Goal: Task Accomplishment & Management: Complete application form

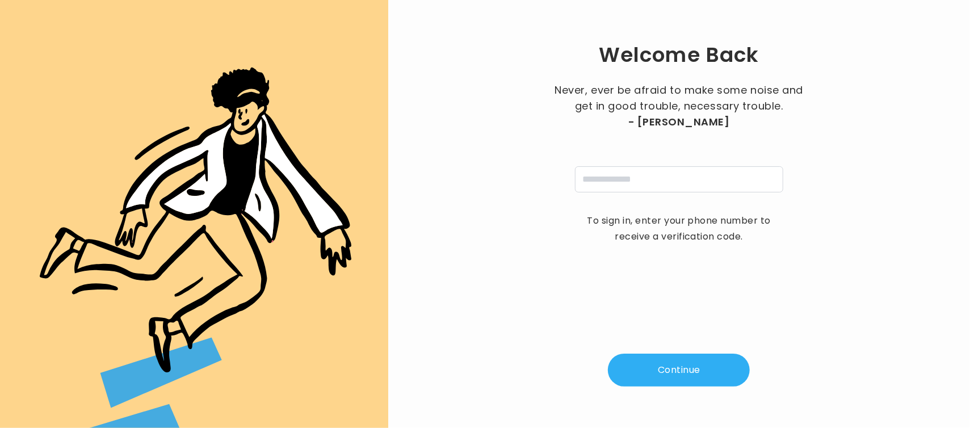
click at [609, 196] on div "Welcome Back Never, ever be afraid to make some noise and get in good trouble, …" at bounding box center [678, 213] width 545 height 391
click at [604, 184] on input "tel" at bounding box center [679, 179] width 208 height 26
type input "**********"
click at [674, 368] on button "Continue" at bounding box center [679, 369] width 142 height 33
type input "*"
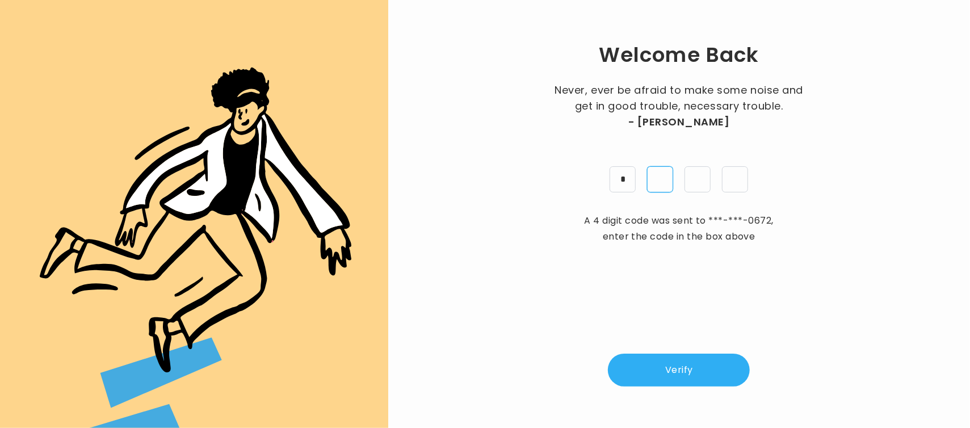
type input "*"
click at [674, 368] on button "Verify" at bounding box center [679, 369] width 142 height 33
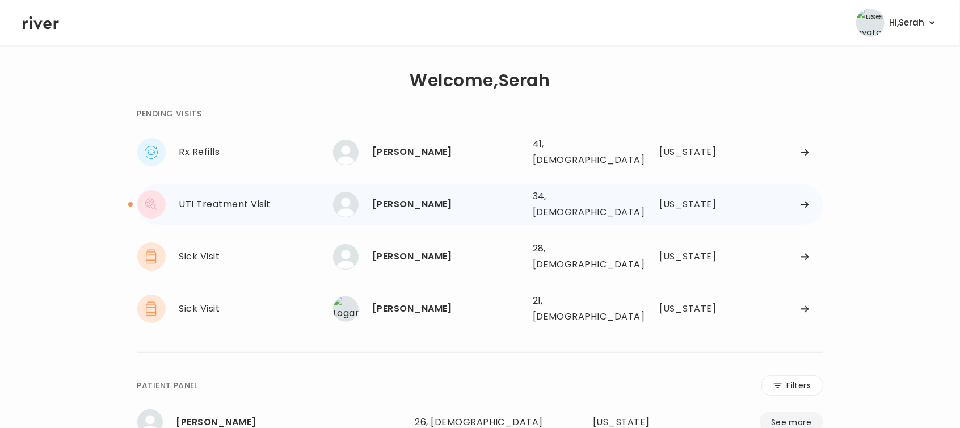
click at [405, 201] on div "CHANESE Brown" at bounding box center [447, 204] width 151 height 16
click at [418, 196] on div "CHANESE Brown" at bounding box center [447, 204] width 151 height 16
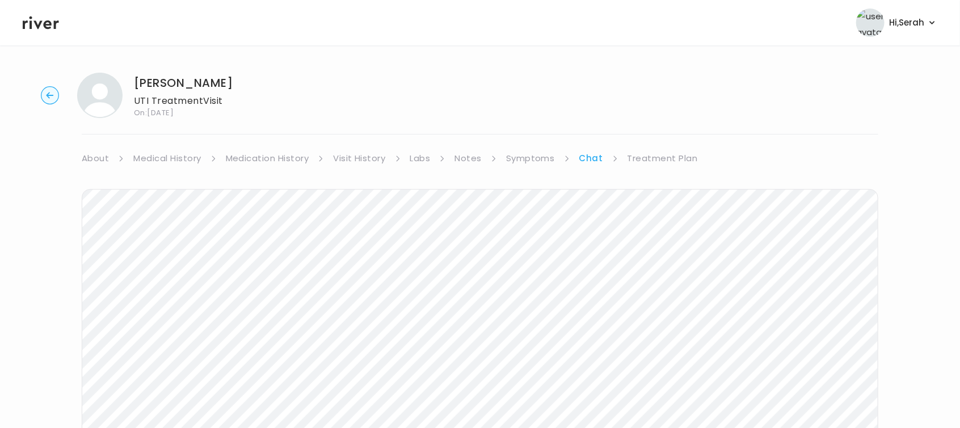
click at [653, 155] on link "Treatment Plan" at bounding box center [662, 158] width 70 height 16
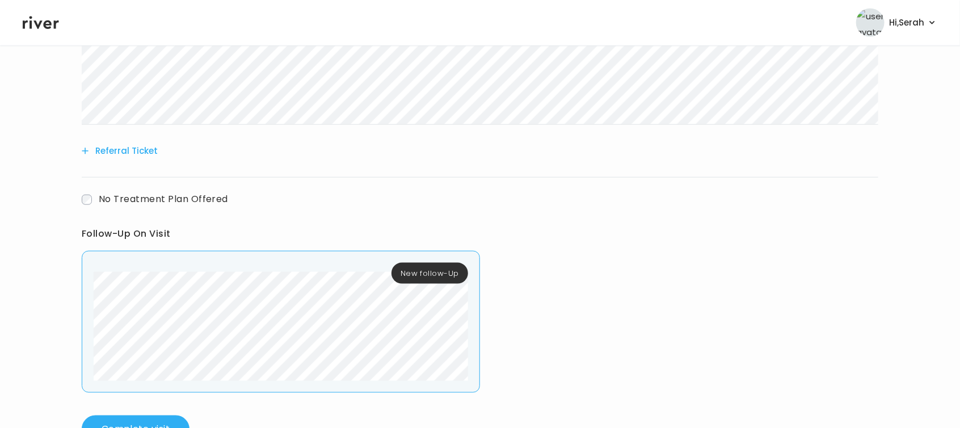
scroll to position [672, 0]
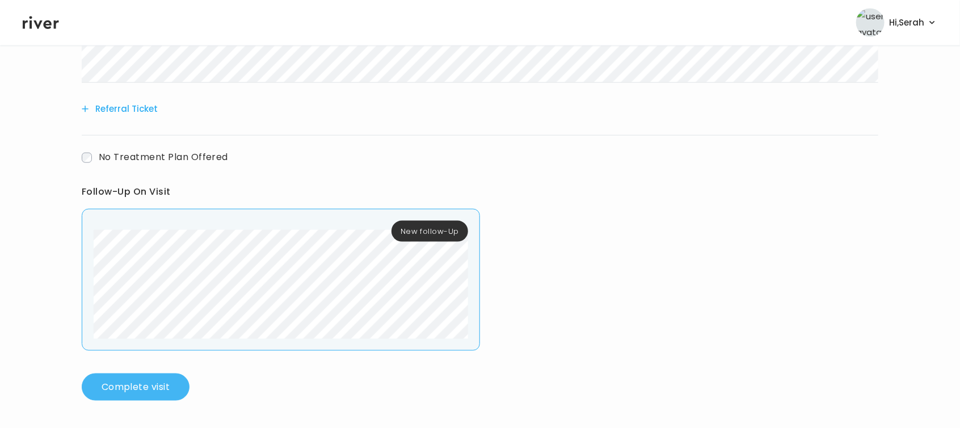
click at [132, 394] on button "Complete visit" at bounding box center [136, 386] width 108 height 27
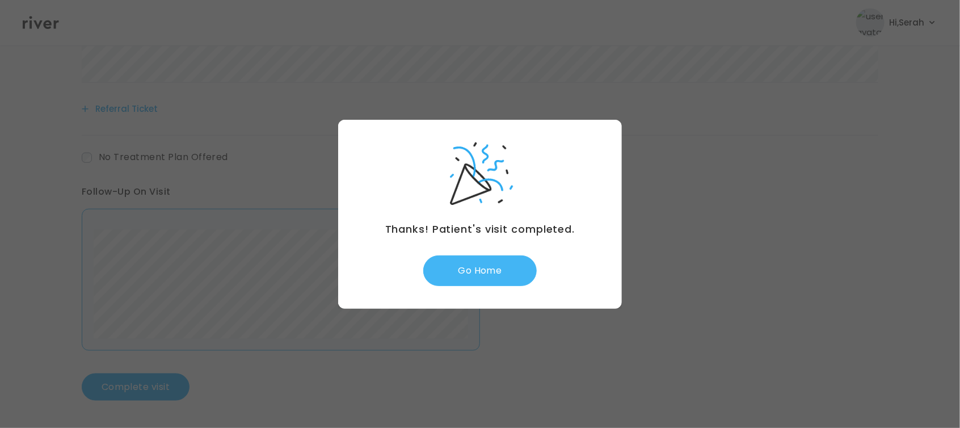
click at [481, 276] on button "Go Home" at bounding box center [479, 270] width 113 height 31
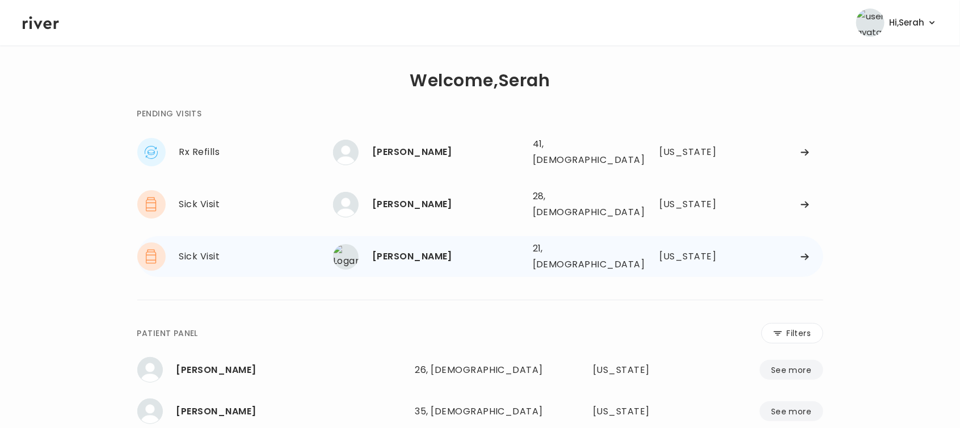
click at [418, 248] on div "[PERSON_NAME]" at bounding box center [447, 256] width 151 height 16
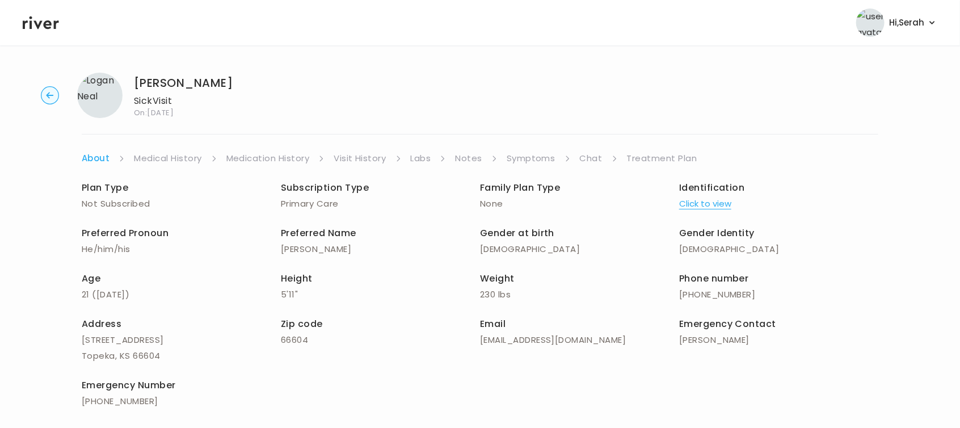
click at [544, 155] on link "Symptoms" at bounding box center [531, 158] width 49 height 16
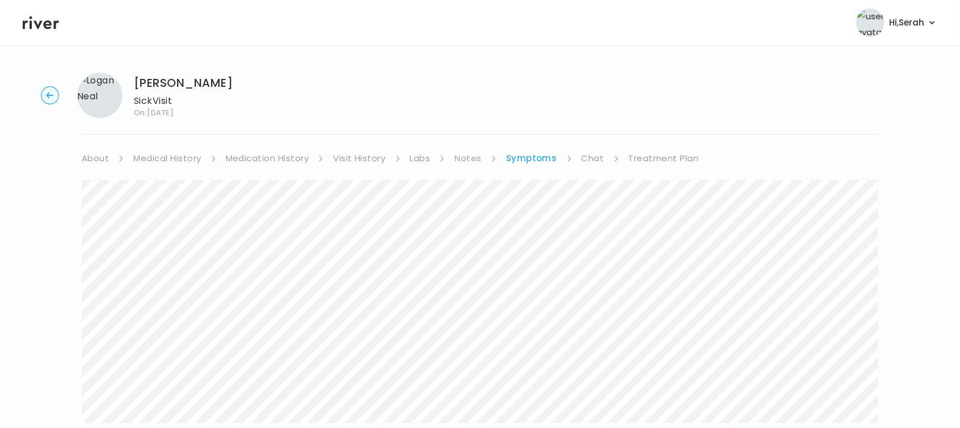
scroll to position [94, 0]
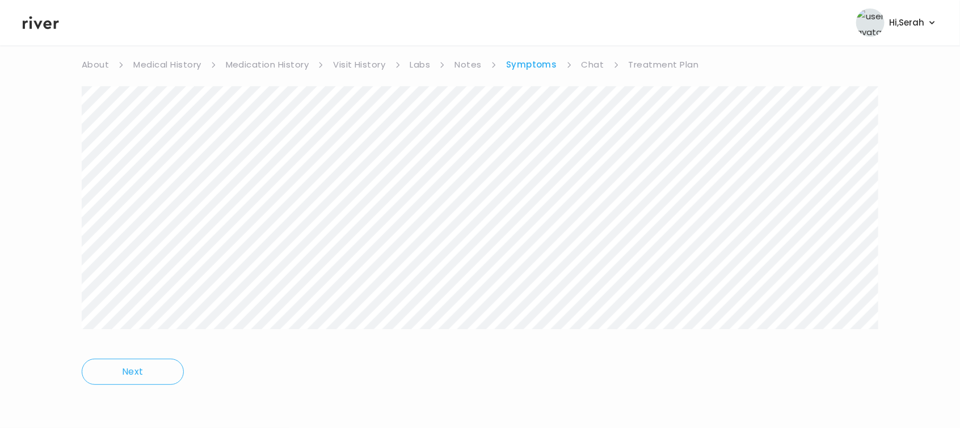
click at [344, 74] on div "Next" at bounding box center [480, 237] width 797 height 328
click at [351, 62] on link "Visit History" at bounding box center [359, 65] width 52 height 16
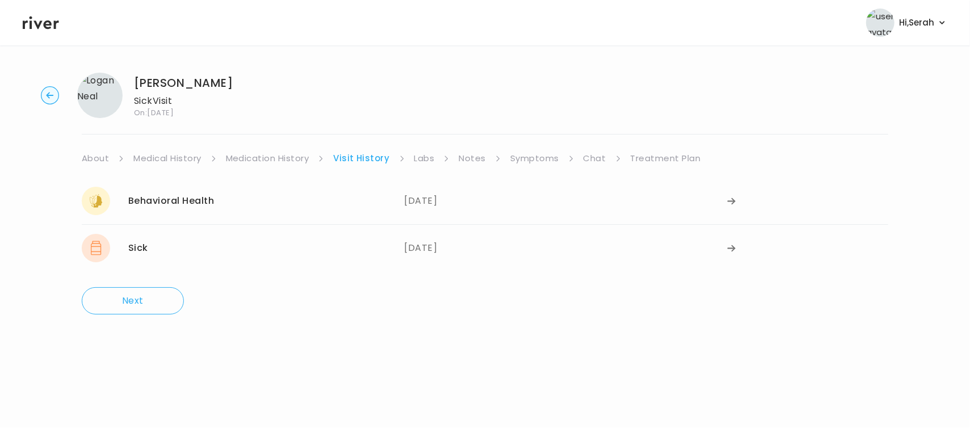
click at [583, 152] on link "Chat" at bounding box center [594, 158] width 23 height 16
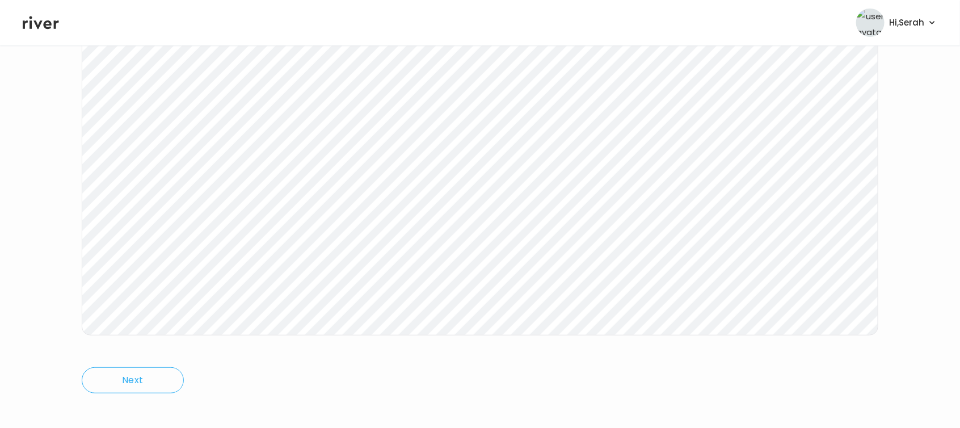
scroll to position [203, 0]
click at [44, 23] on icon at bounding box center [41, 22] width 36 height 13
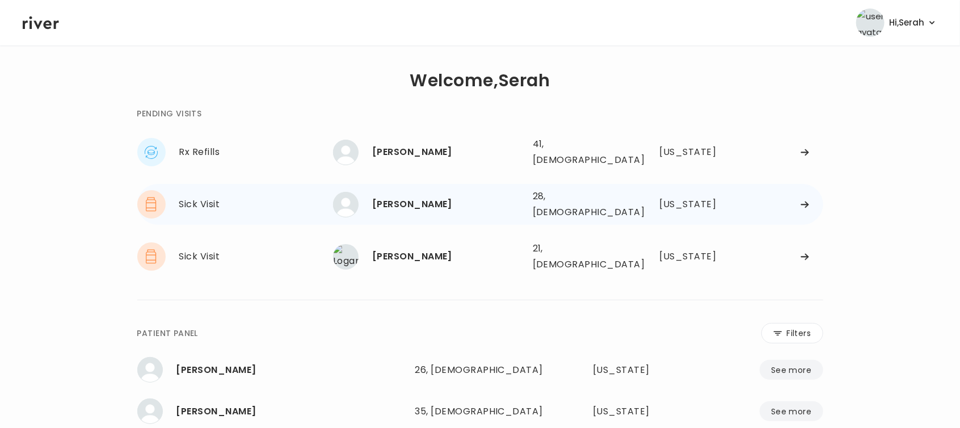
click at [418, 199] on div "[PERSON_NAME]" at bounding box center [447, 204] width 151 height 16
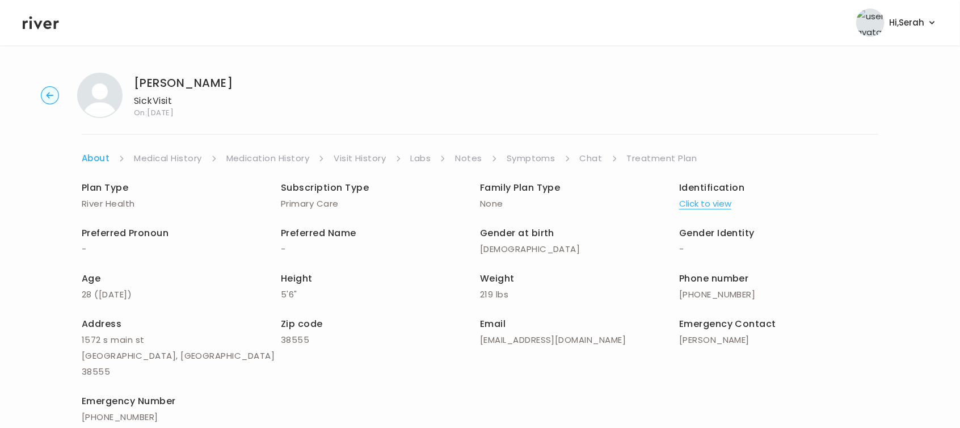
click at [540, 160] on link "Symptoms" at bounding box center [531, 158] width 49 height 16
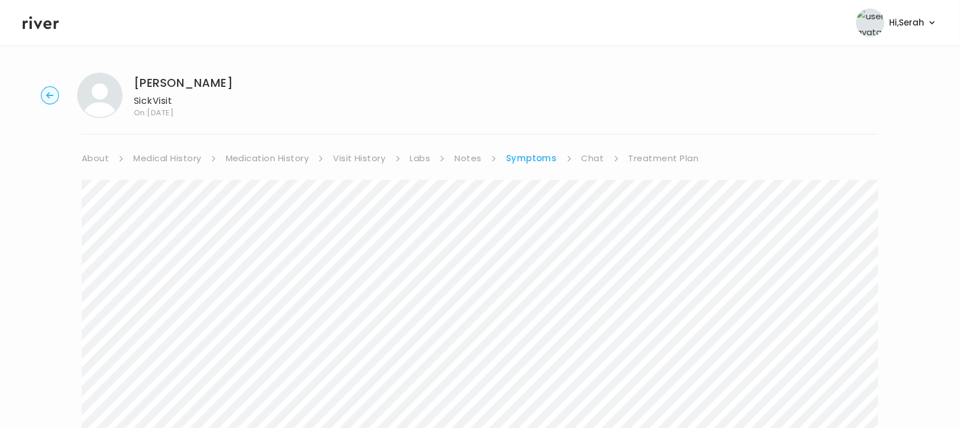
click at [594, 160] on link "Chat" at bounding box center [593, 158] width 23 height 16
click at [536, 151] on link "Symptoms" at bounding box center [530, 158] width 49 height 16
click at [588, 151] on link "Chat" at bounding box center [593, 158] width 23 height 16
click at [38, 27] on icon at bounding box center [41, 22] width 36 height 13
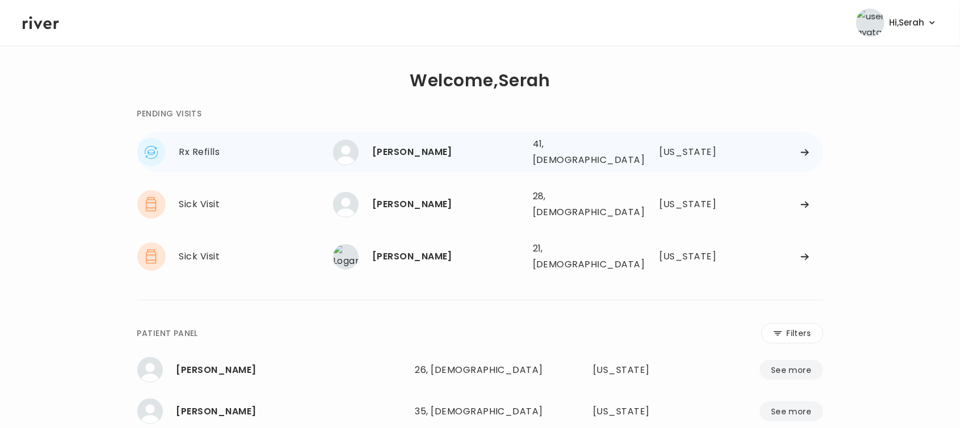
click at [400, 144] on div "JOHN HARTLAUB" at bounding box center [447, 152] width 151 height 16
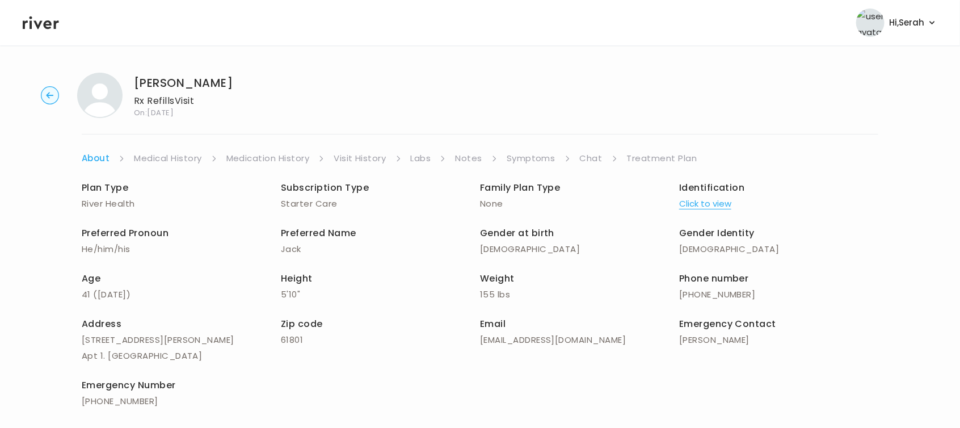
click at [534, 170] on div "Plan Type River Health Subscription Type Starter Care Family Plan Type None Ide…" at bounding box center [480, 295] width 797 height 259
click at [522, 156] on link "Symptoms" at bounding box center [531, 158] width 49 height 16
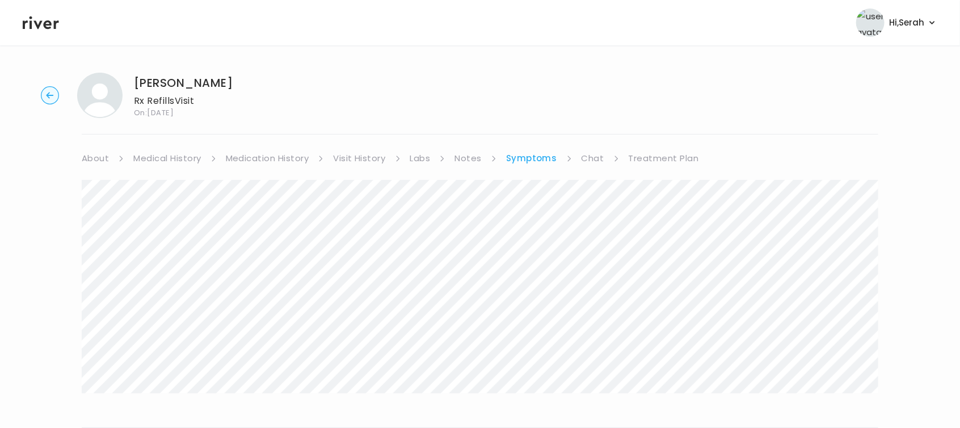
scroll to position [155, 0]
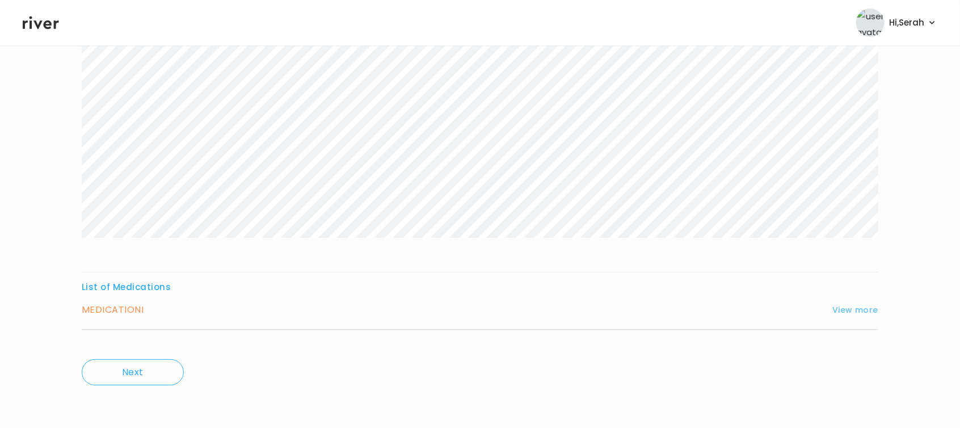
click at [848, 304] on button "View more" at bounding box center [855, 310] width 46 height 14
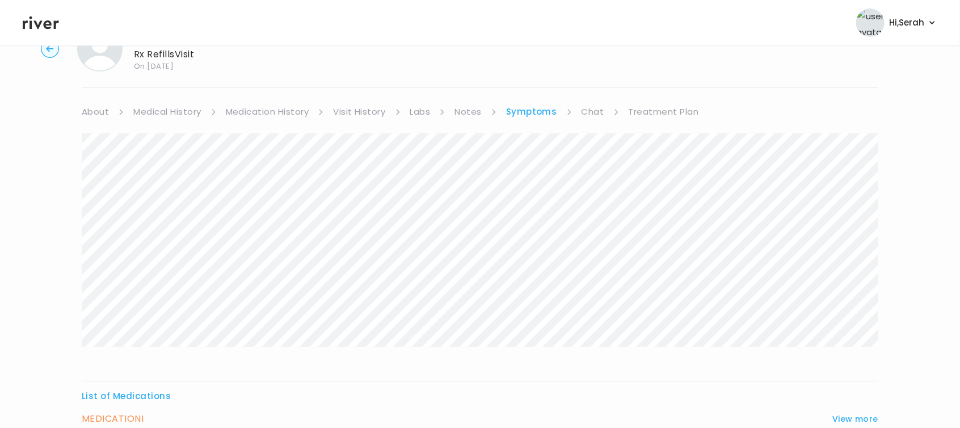
scroll to position [37, 0]
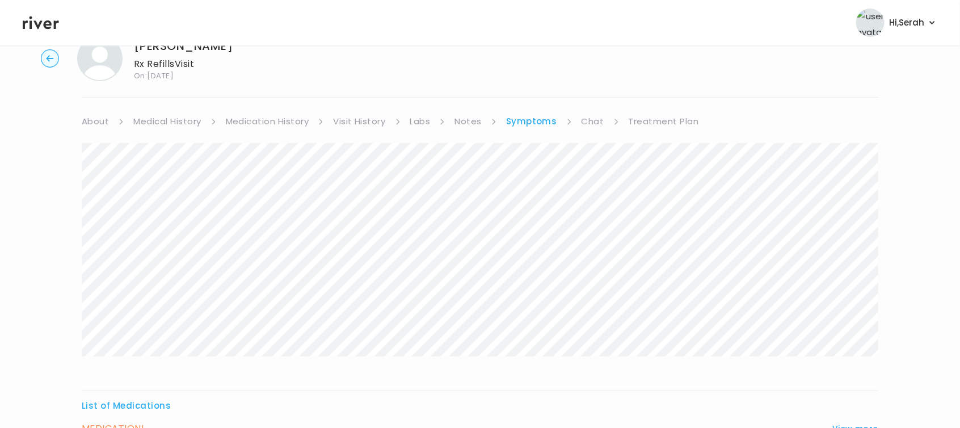
click at [642, 120] on link "Treatment Plan" at bounding box center [664, 121] width 70 height 16
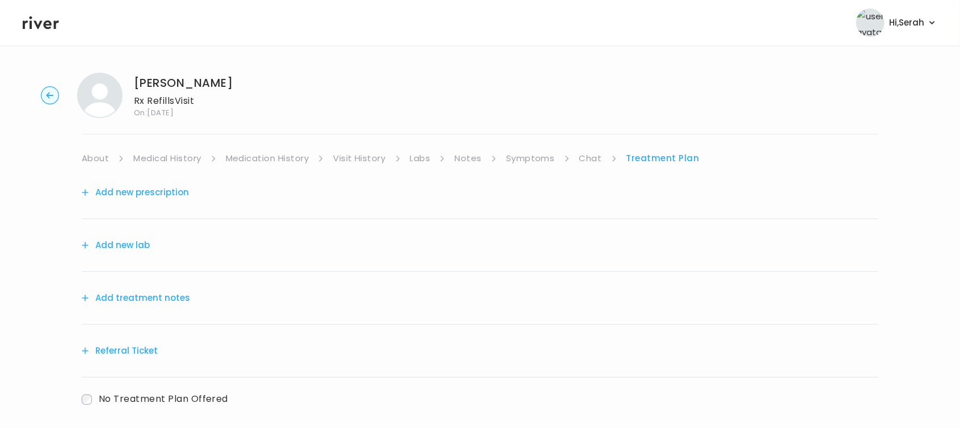
scroll to position [56, 0]
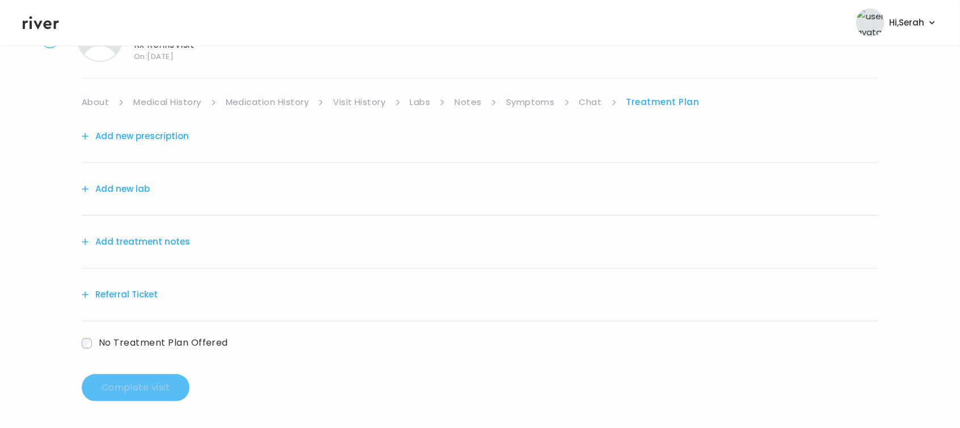
click at [158, 123] on div "Add new prescription" at bounding box center [480, 136] width 797 height 53
click at [151, 134] on button "Add new prescription" at bounding box center [135, 136] width 107 height 16
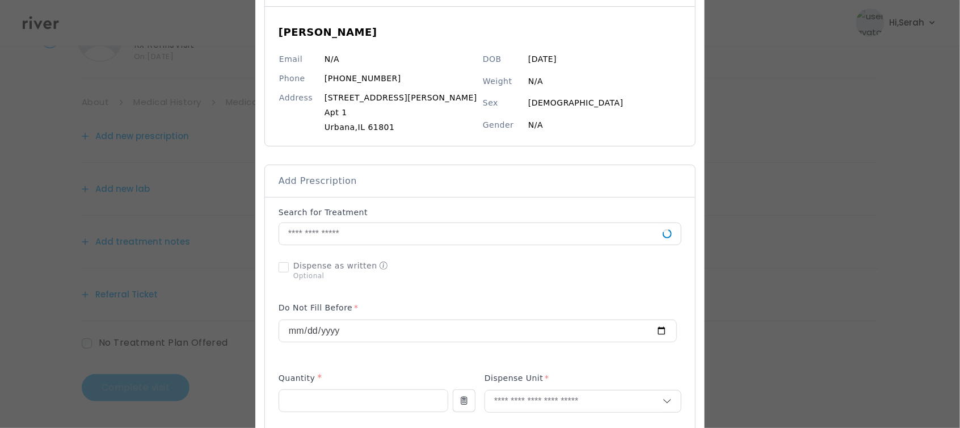
scroll to position [95, 0]
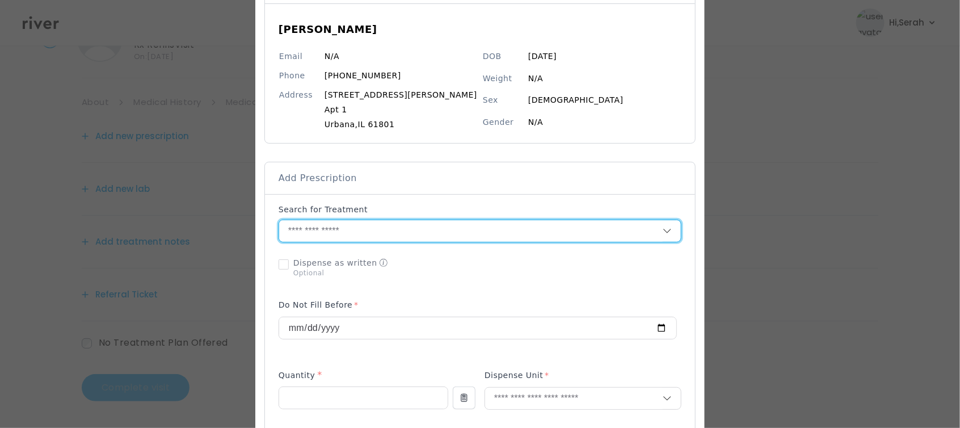
click at [441, 225] on input "text" at bounding box center [471, 231] width 384 height 22
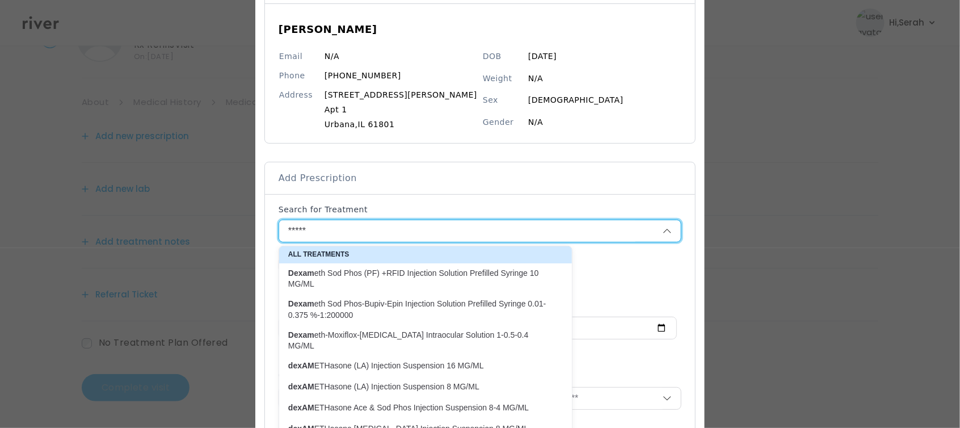
type input "*****"
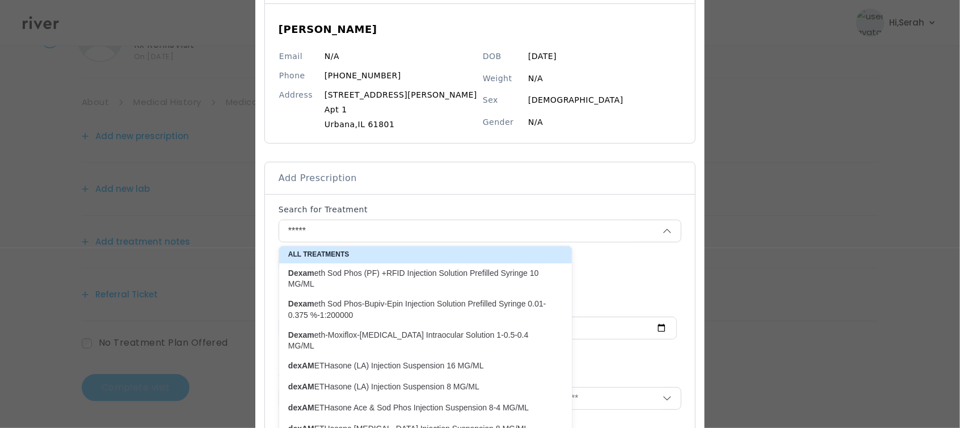
click at [428, 248] on slot "All Treatments" at bounding box center [420, 254] width 278 height 12
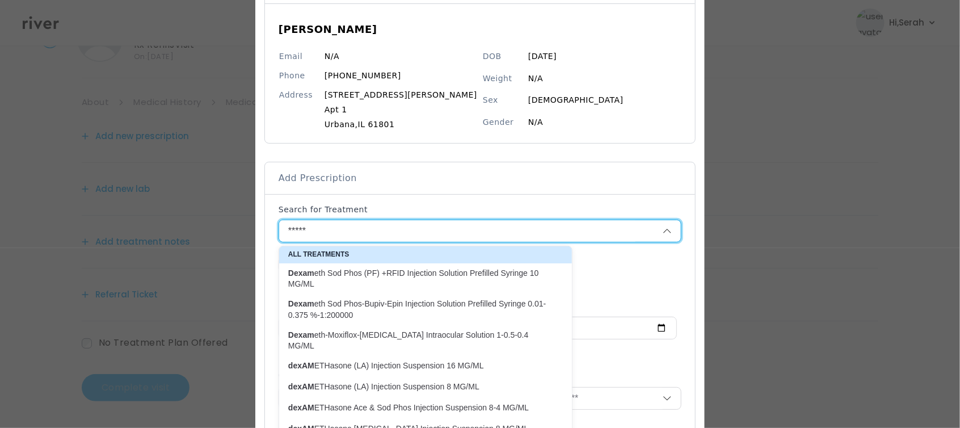
click at [412, 231] on input "*****" at bounding box center [457, 231] width 356 height 22
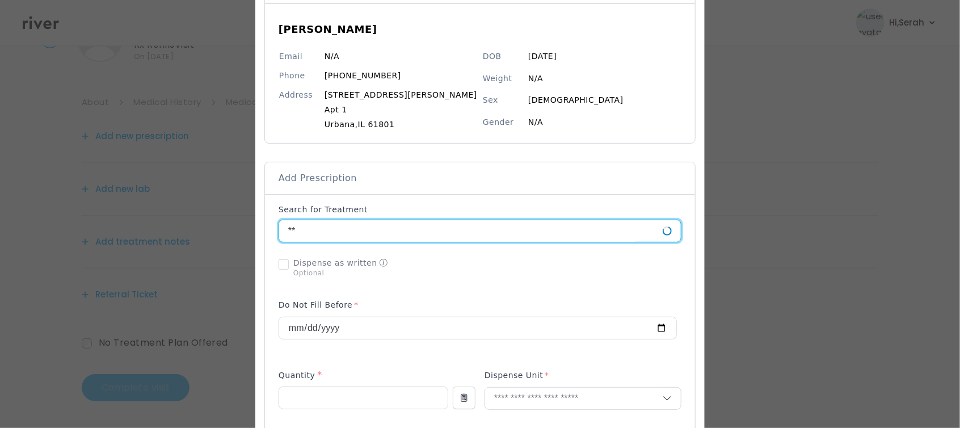
type input "*"
type input "****"
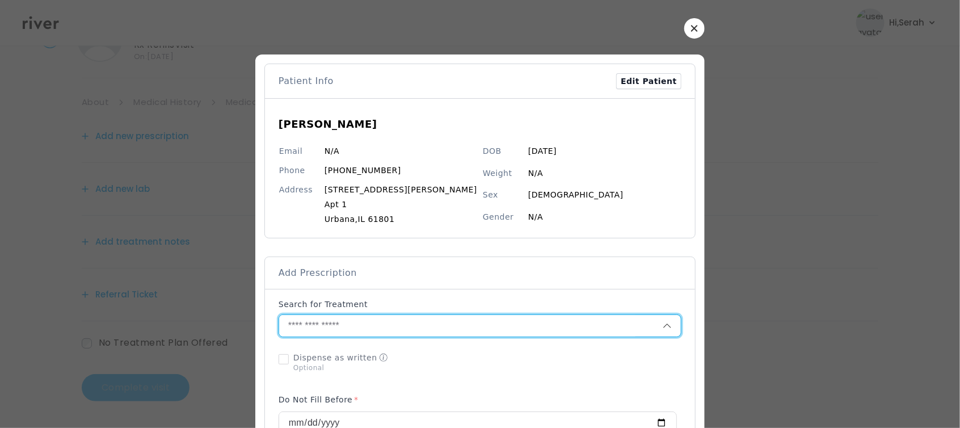
click at [691, 30] on icon "button" at bounding box center [694, 28] width 6 height 6
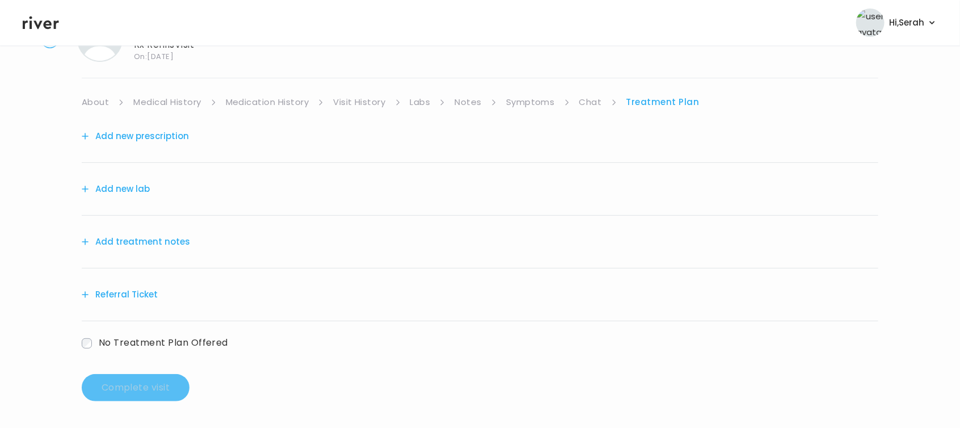
click at [162, 120] on div "Add new prescription" at bounding box center [480, 136] width 797 height 53
click at [159, 130] on button "Add new prescription" at bounding box center [135, 136] width 107 height 16
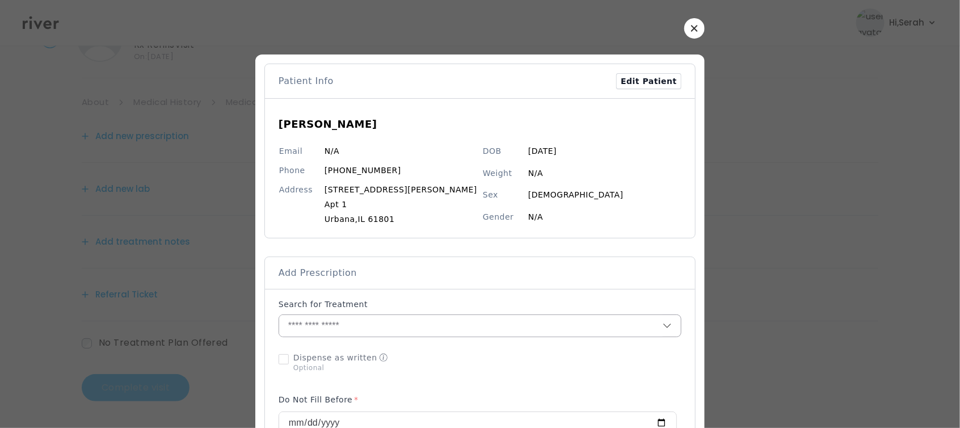
click at [374, 330] on input "text" at bounding box center [471, 326] width 384 height 22
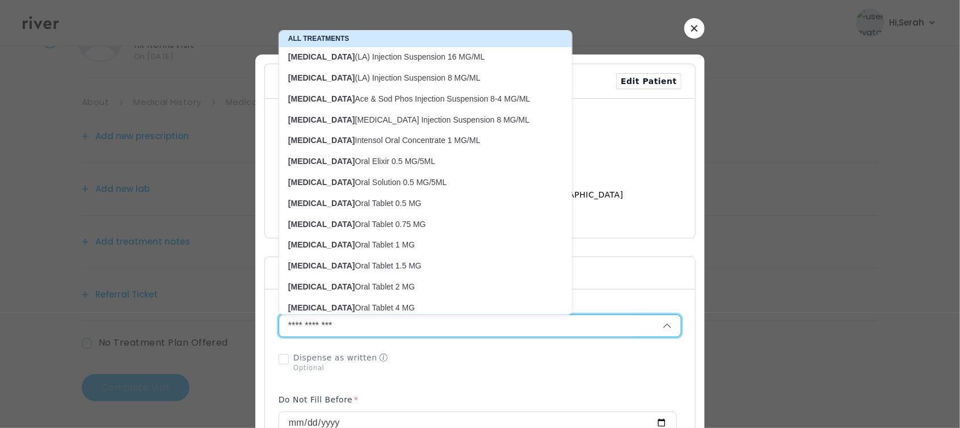
click at [407, 165] on p "dexAMETHasone Oral Elixir 0.5 MG/5ML" at bounding box center [418, 161] width 261 height 11
type input "**********"
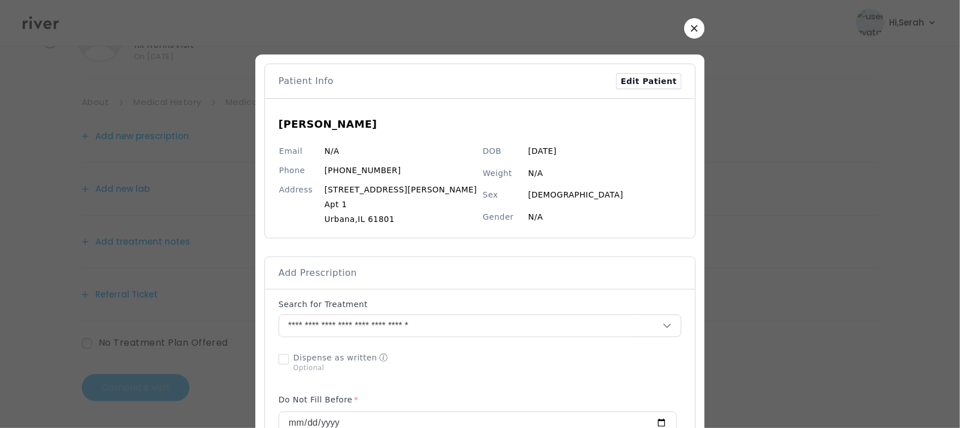
click at [684, 35] on button "button" at bounding box center [694, 28] width 20 height 20
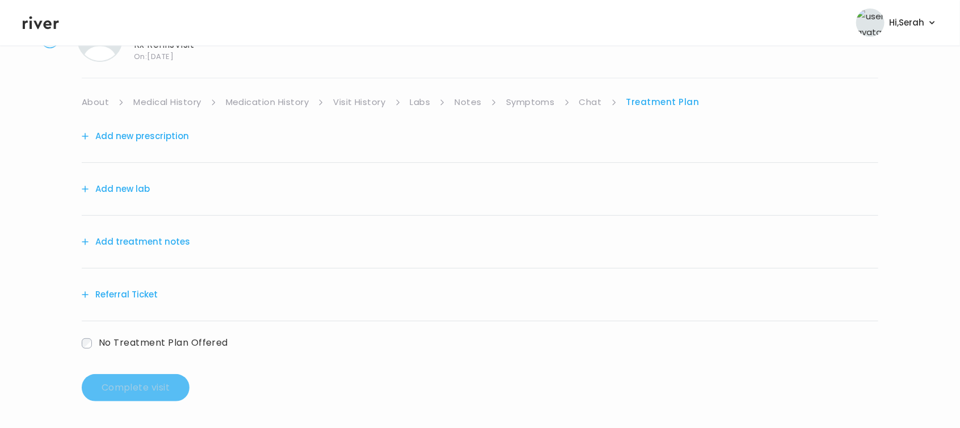
click at [514, 104] on link "Symptoms" at bounding box center [530, 102] width 49 height 16
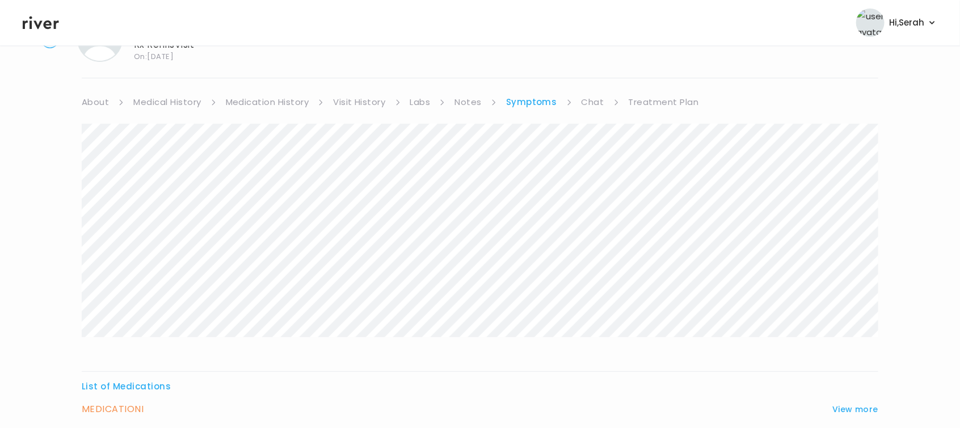
scroll to position [155, 0]
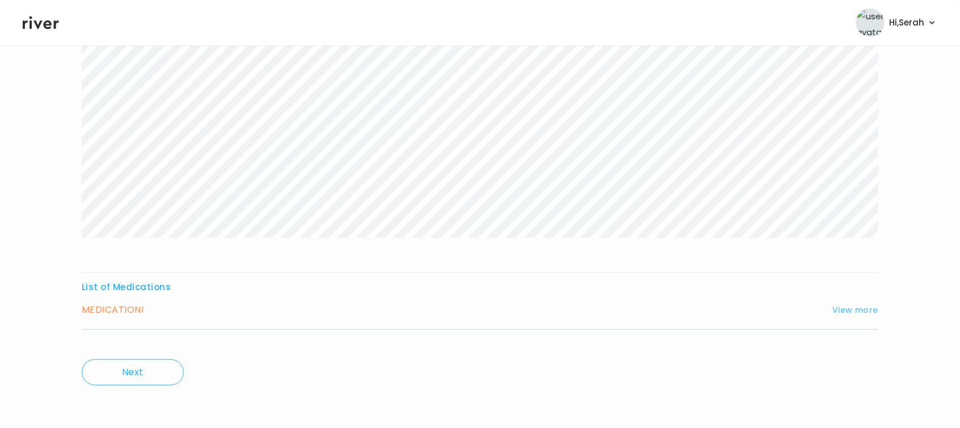
click at [850, 310] on button "View more" at bounding box center [855, 310] width 46 height 14
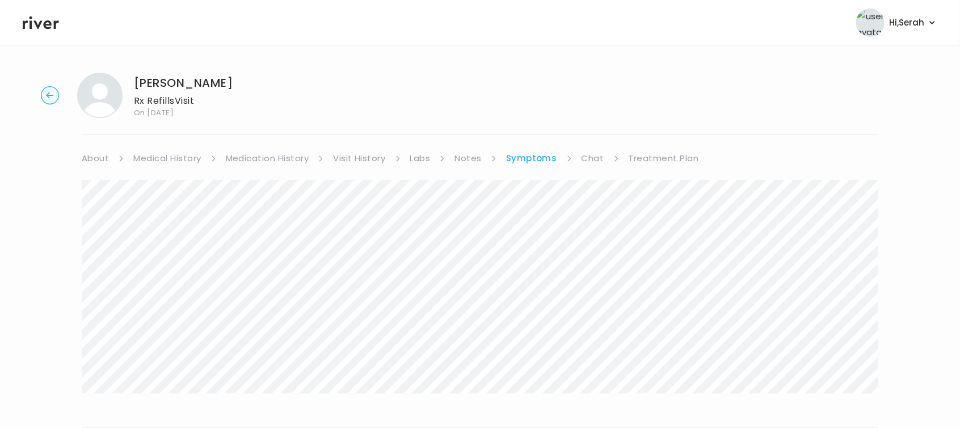
scroll to position [0, 0]
click at [590, 162] on link "Chat" at bounding box center [593, 158] width 23 height 16
click at [660, 163] on link "Treatment Plan" at bounding box center [662, 158] width 70 height 16
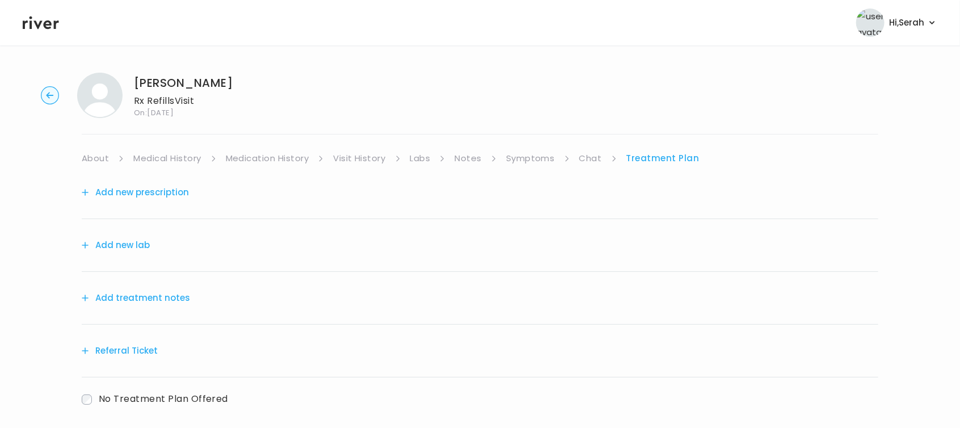
click at [137, 302] on button "Add treatment notes" at bounding box center [136, 298] width 108 height 16
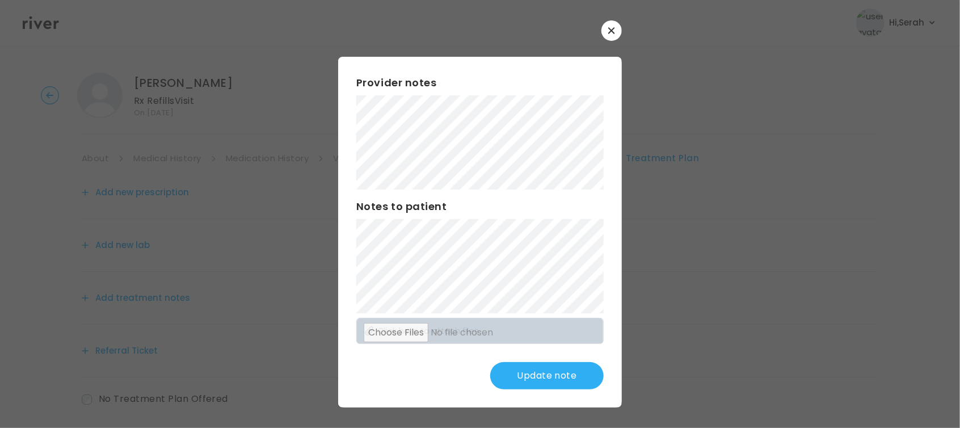
click at [562, 369] on button "Update note" at bounding box center [546, 375] width 113 height 27
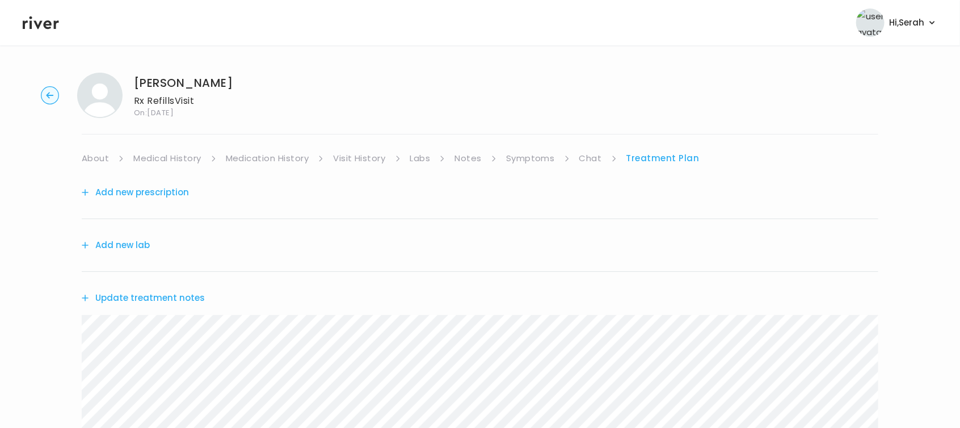
click at [167, 188] on button "Add new prescription" at bounding box center [135, 192] width 107 height 16
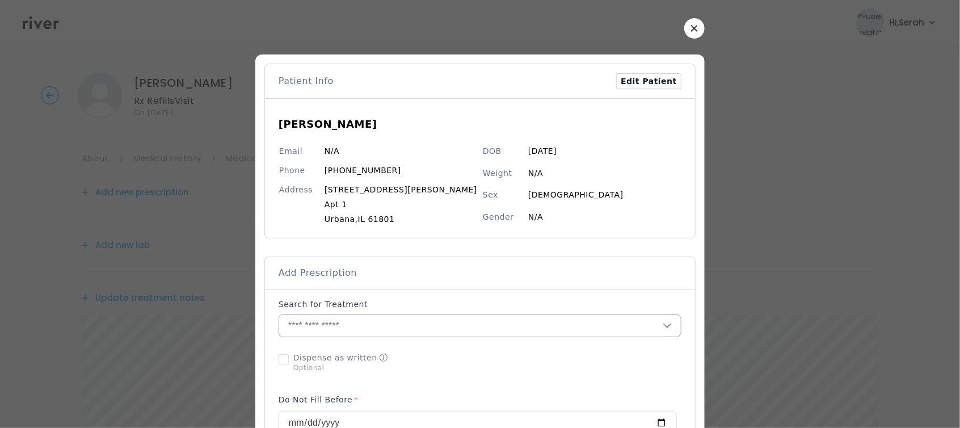
click at [362, 329] on input "text" at bounding box center [471, 326] width 384 height 22
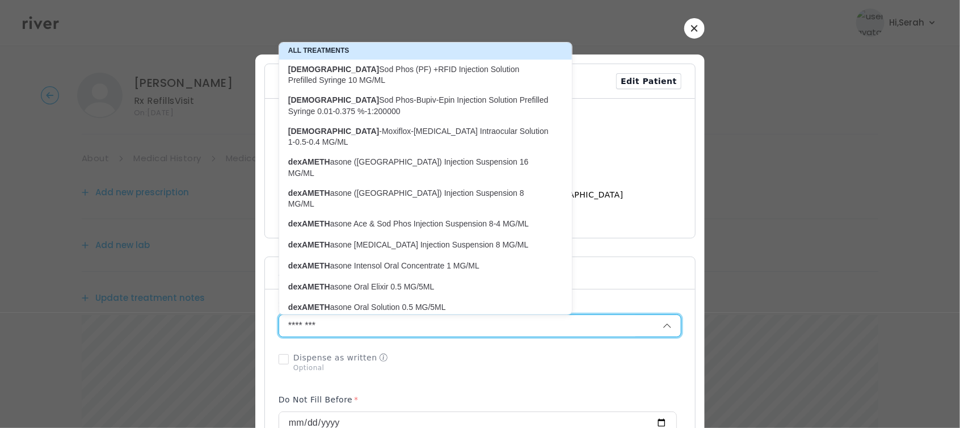
click at [391, 279] on p "dexAMETH asone Oral Elixir 0.5 MG/5ML" at bounding box center [418, 286] width 275 height 15
type input "**********"
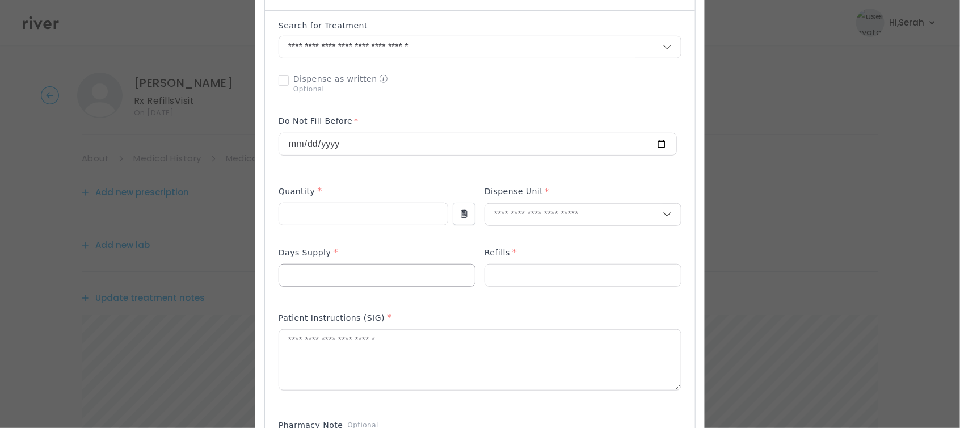
scroll to position [294, 0]
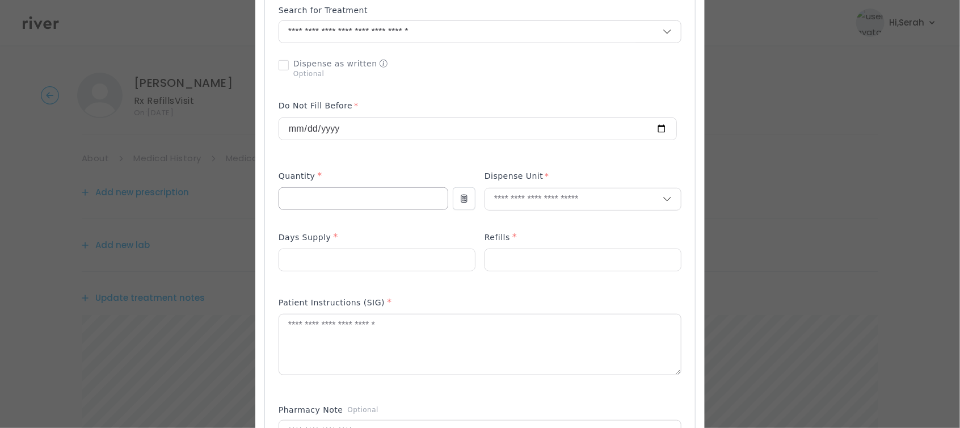
click at [351, 196] on input "number" at bounding box center [363, 199] width 168 height 22
type input "***"
click at [535, 200] on input "text" at bounding box center [574, 199] width 178 height 22
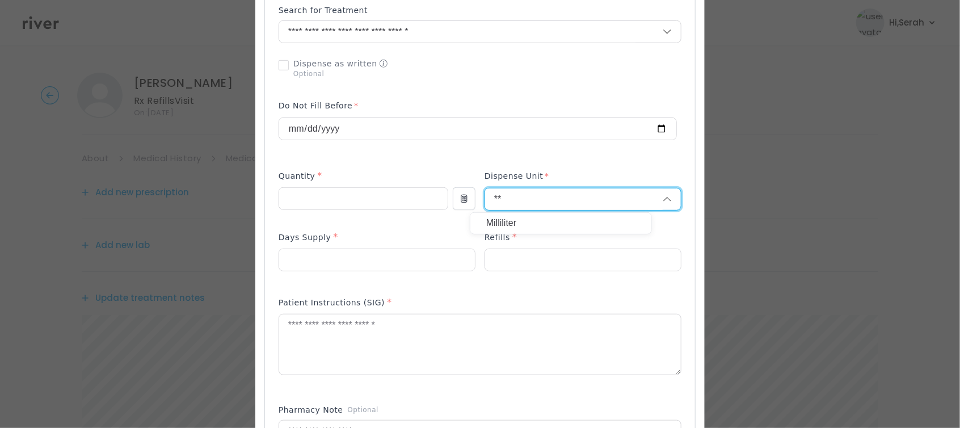
type input "**"
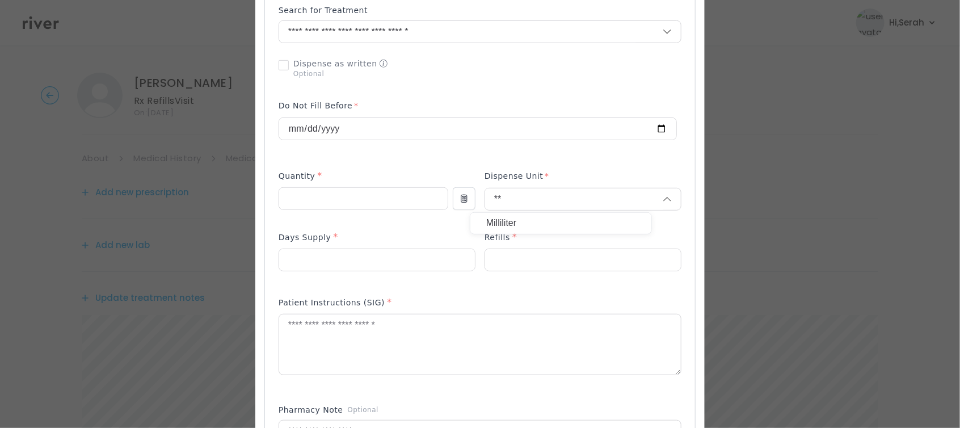
click at [508, 224] on p "Milliliter" at bounding box center [560, 223] width 149 height 16
click at [351, 264] on input "number" at bounding box center [377, 260] width 196 height 22
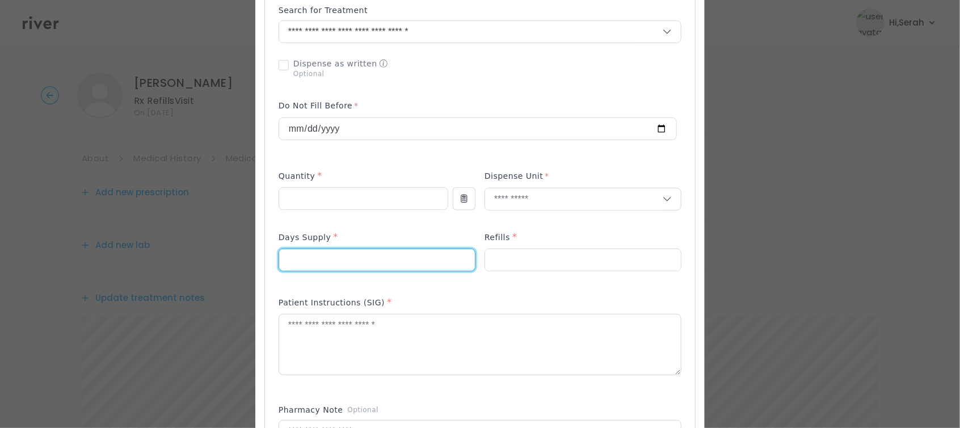
click at [351, 264] on input "number" at bounding box center [377, 260] width 196 height 22
type input "*"
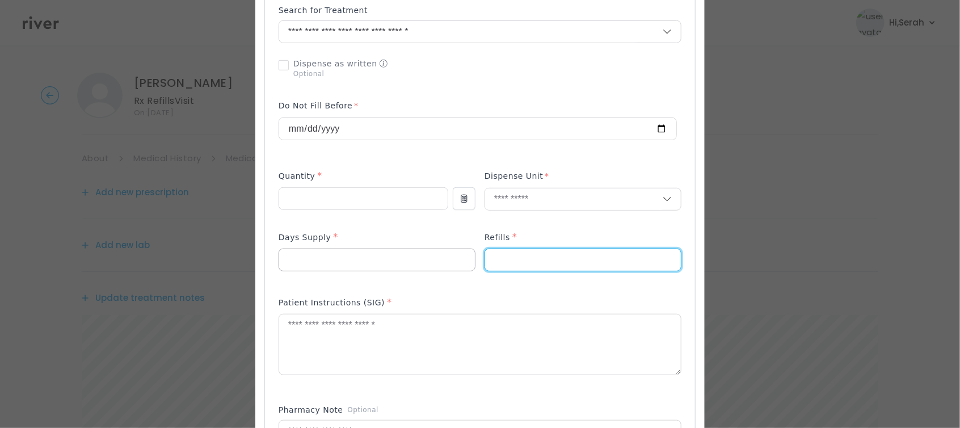
type input "*"
click at [417, 348] on textarea at bounding box center [480, 344] width 402 height 60
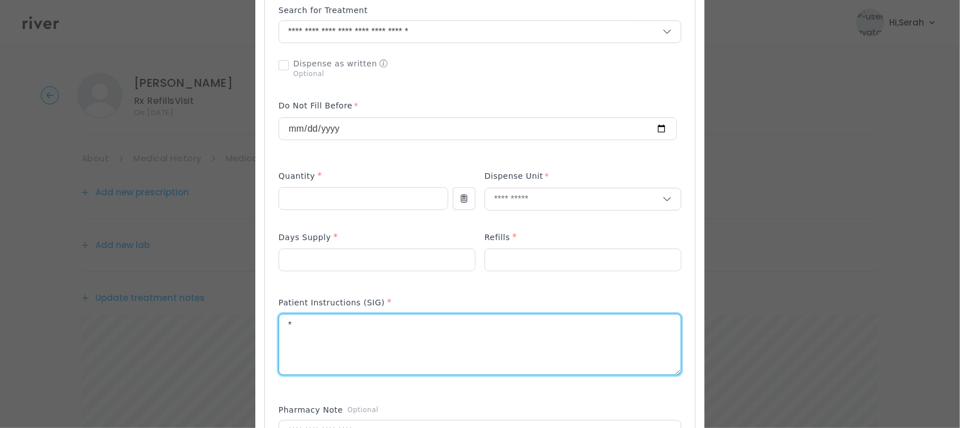
click at [417, 348] on textarea "*" at bounding box center [480, 344] width 402 height 60
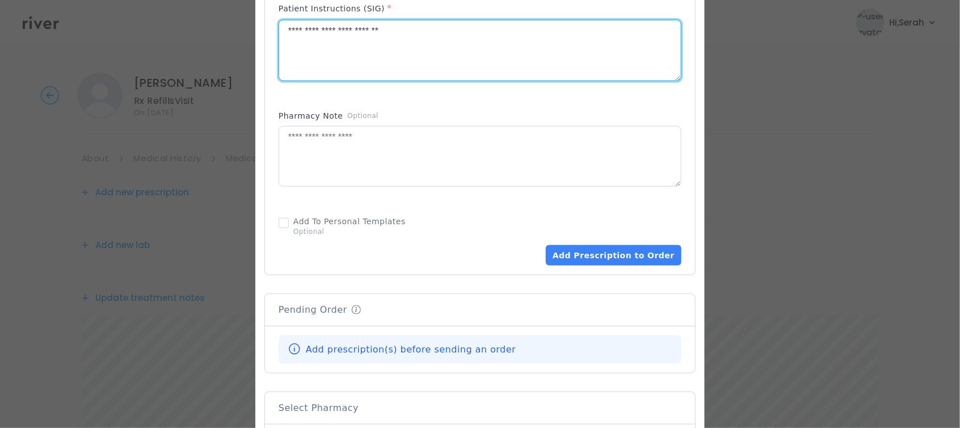
scroll to position [613, 0]
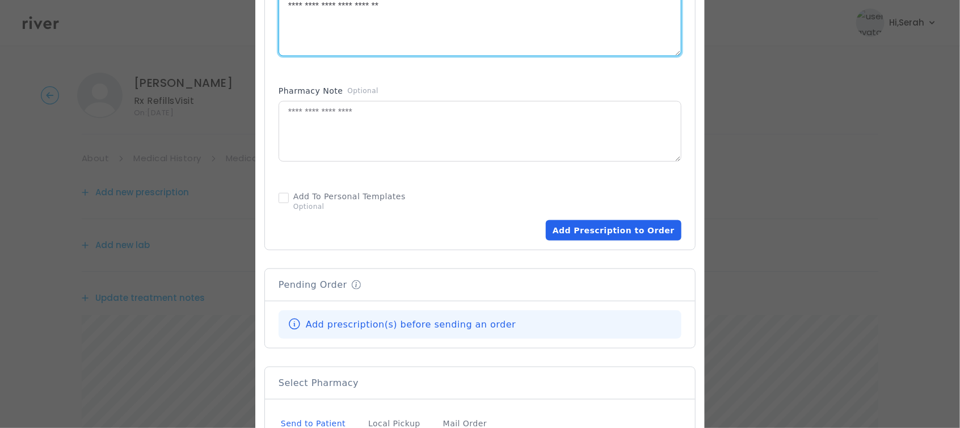
type textarea "**********"
click at [588, 230] on button "Add Prescription to Order" at bounding box center [614, 230] width 136 height 20
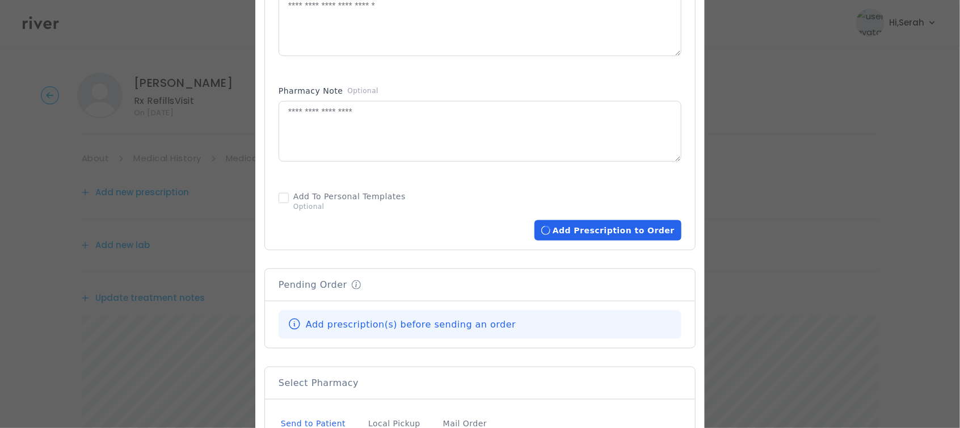
scroll to position [808, 0]
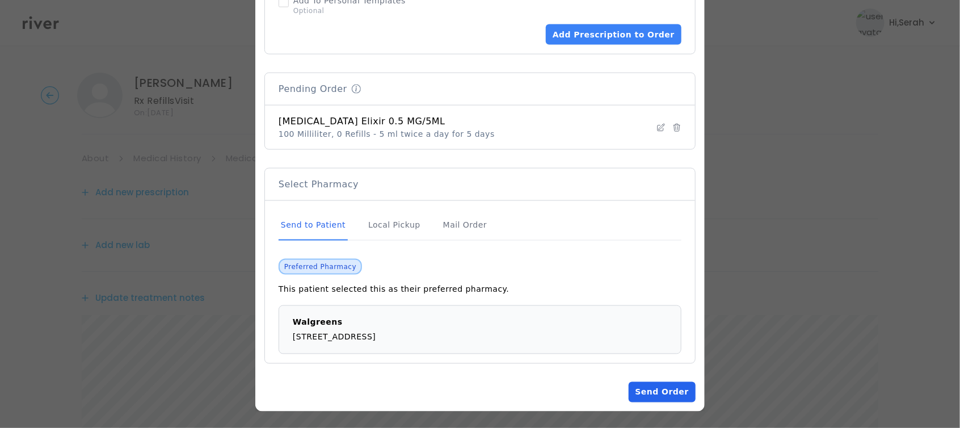
click at [639, 387] on button "Send Order" at bounding box center [662, 392] width 67 height 20
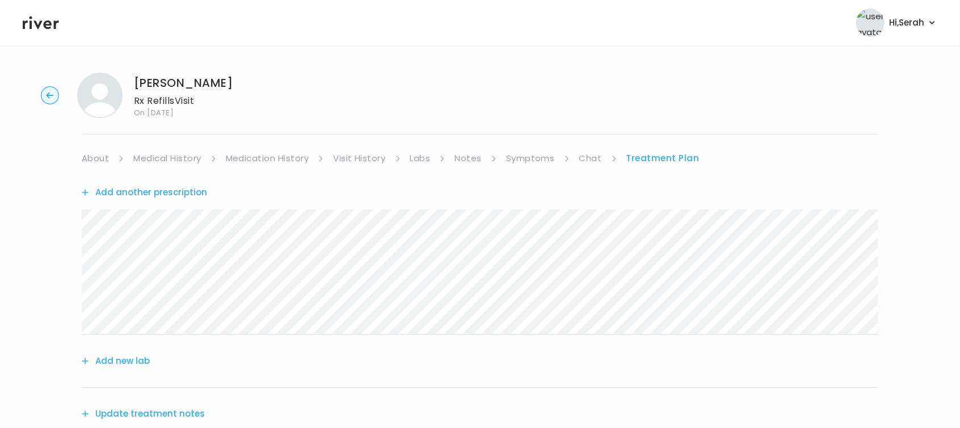
scroll to position [309, 0]
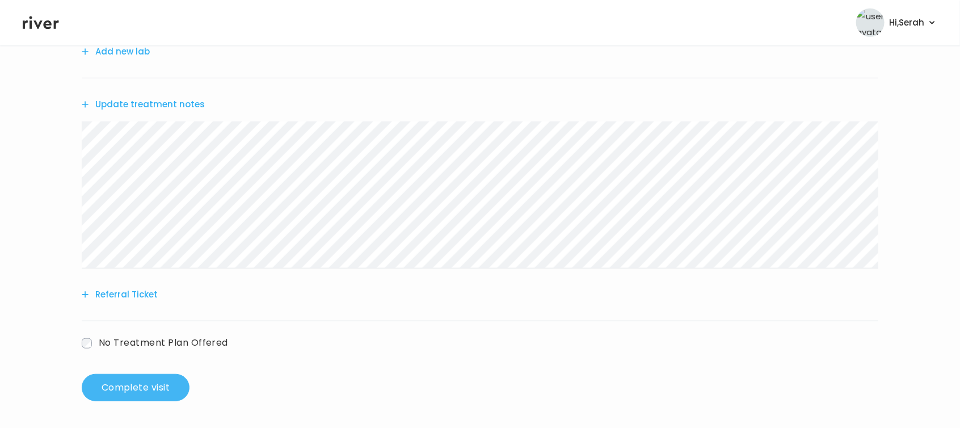
click at [162, 386] on button "Complete visit" at bounding box center [136, 387] width 108 height 27
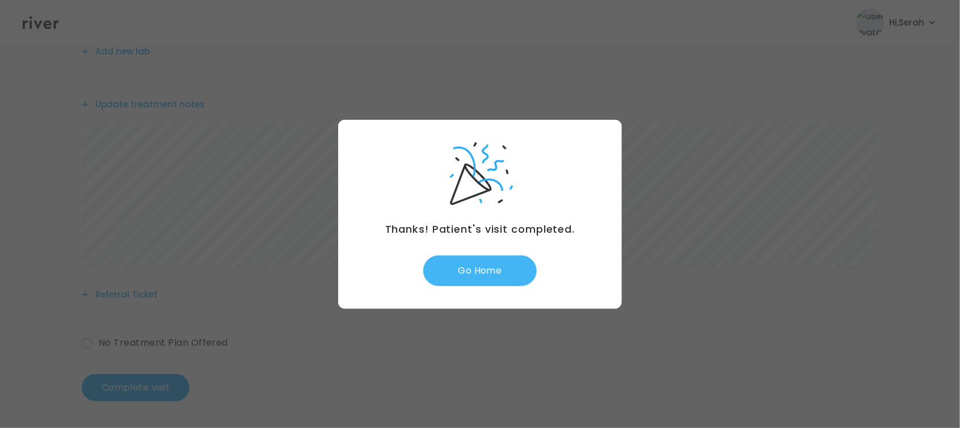
click at [487, 263] on button "Go Home" at bounding box center [479, 270] width 113 height 31
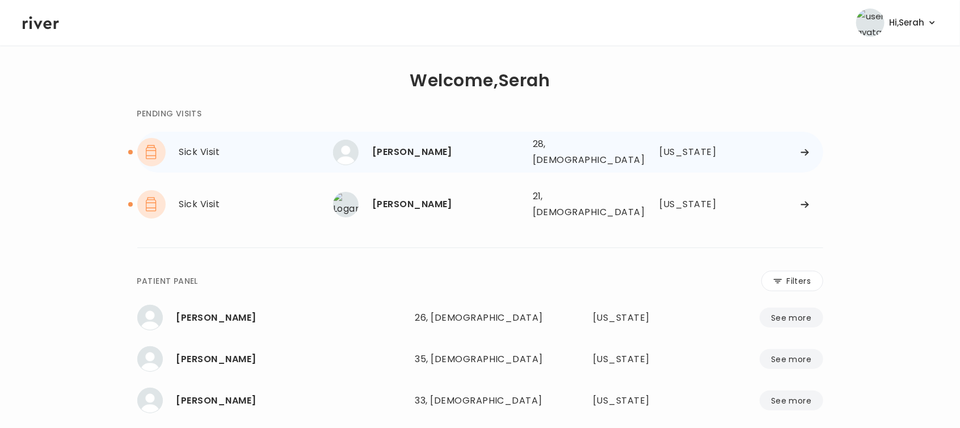
click at [409, 144] on div "Ashley Cox" at bounding box center [447, 152] width 151 height 16
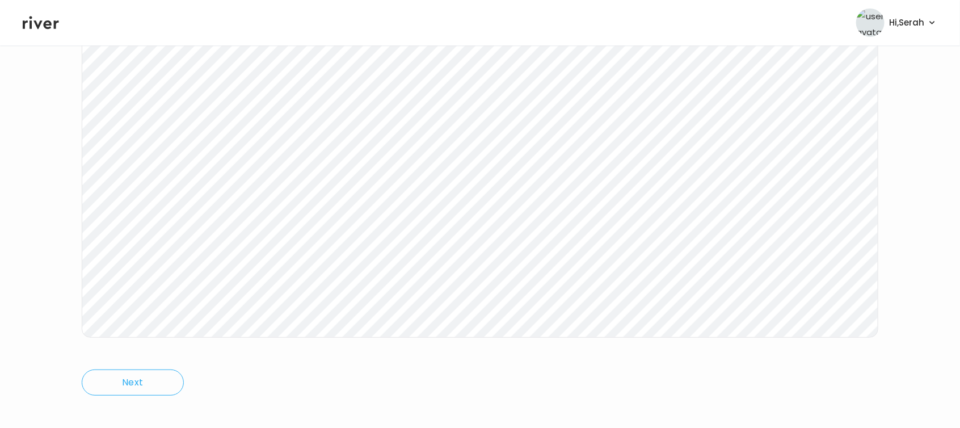
scroll to position [197, 0]
click at [63, 18] on header "Hi, Serah Profile Logout" at bounding box center [480, 22] width 960 height 45
click at [49, 20] on icon at bounding box center [41, 22] width 36 height 17
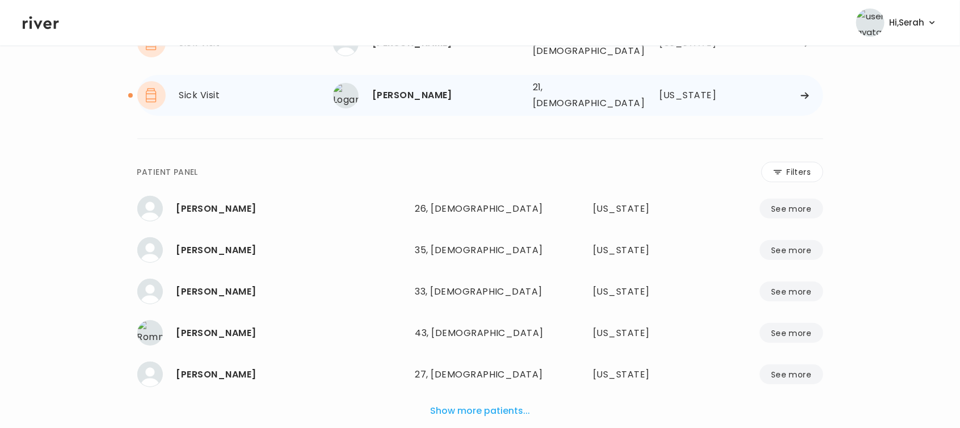
scroll to position [106, 0]
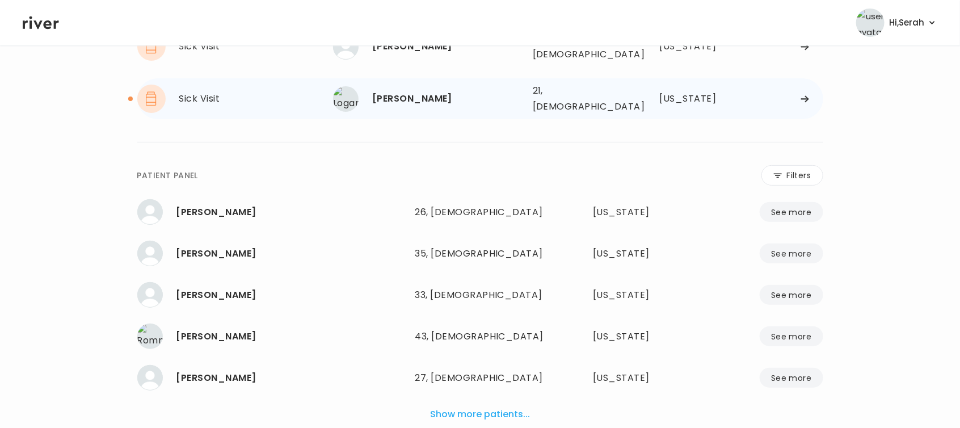
click at [393, 91] on div "Logan Neal" at bounding box center [447, 99] width 151 height 16
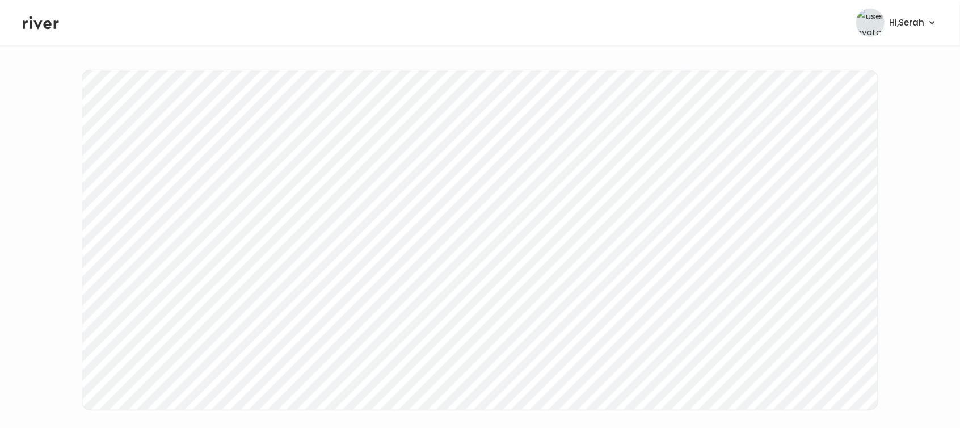
scroll to position [123, 0]
drag, startPoint x: 43, startPoint y: 20, endPoint x: 26, endPoint y: 22, distance: 17.2
click at [26, 22] on icon at bounding box center [41, 22] width 36 height 13
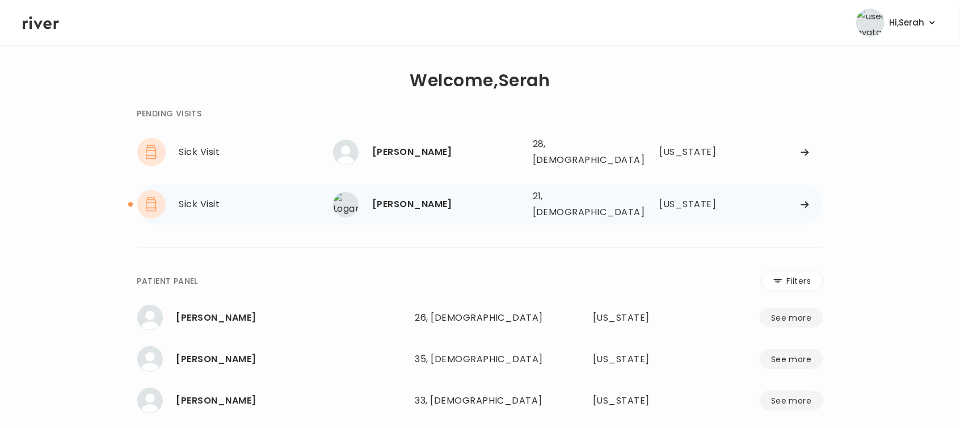
click at [372, 196] on div "Logan Neal" at bounding box center [447, 204] width 151 height 16
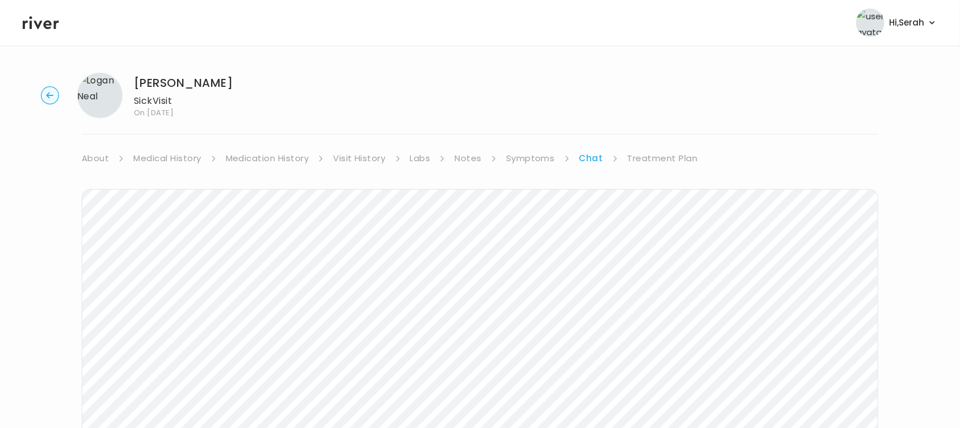
click at [669, 151] on link "Treatment Plan" at bounding box center [662, 158] width 70 height 16
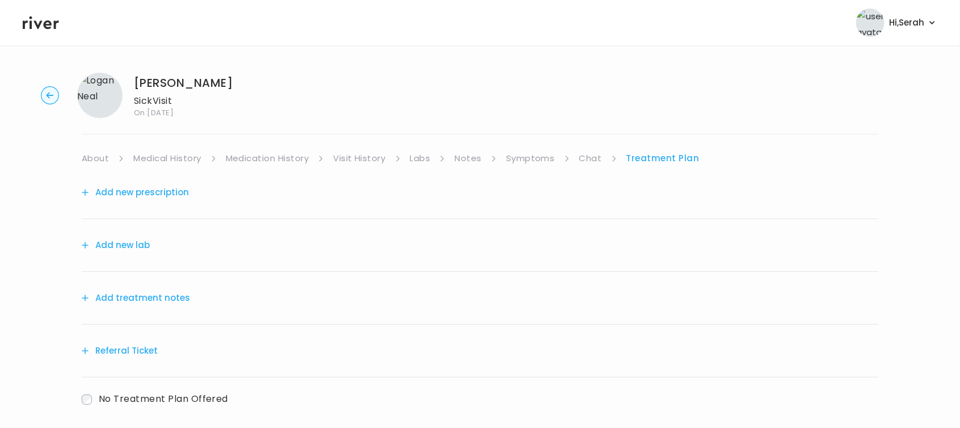
click at [155, 185] on button "Add new prescription" at bounding box center [135, 192] width 107 height 16
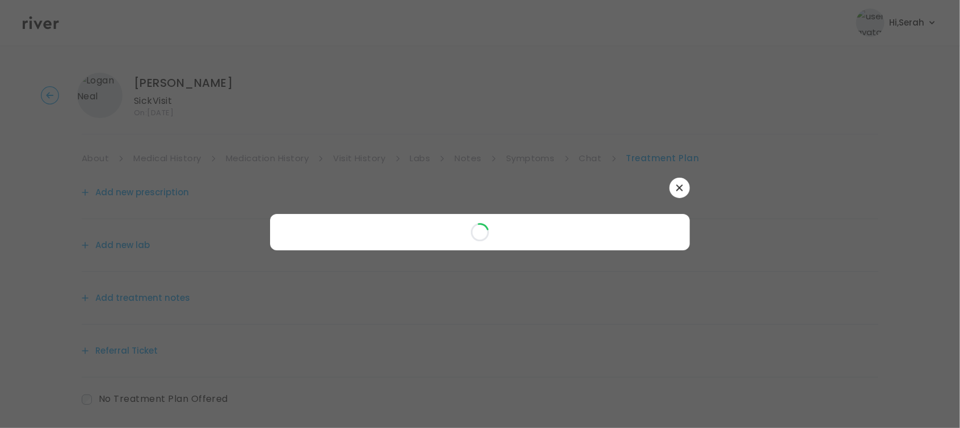
click at [682, 214] on div at bounding box center [480, 232] width 420 height 36
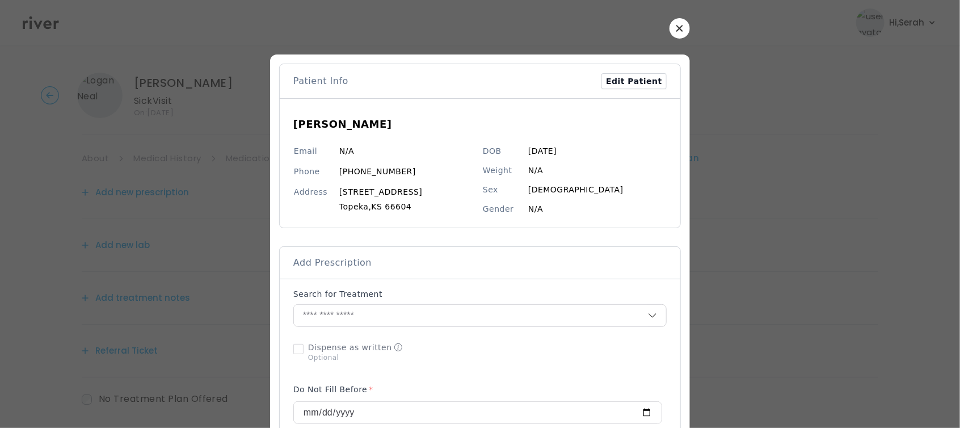
click at [670, 36] on button "button" at bounding box center [679, 28] width 20 height 20
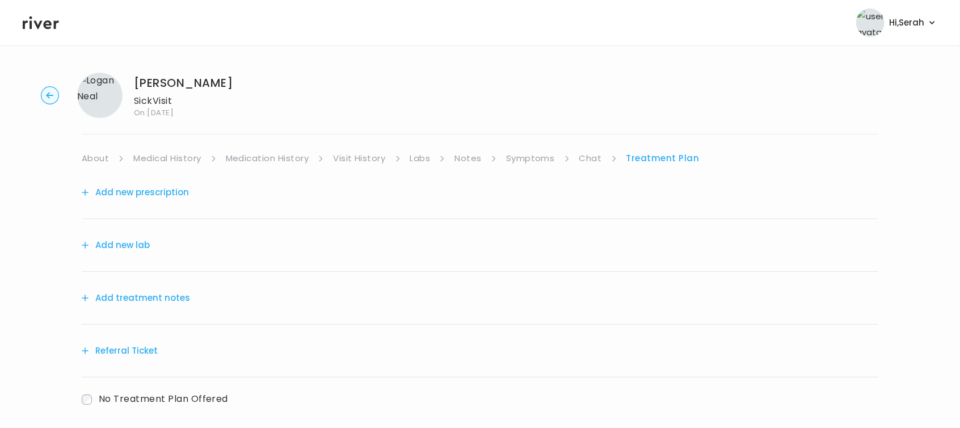
click at [587, 157] on link "Chat" at bounding box center [590, 158] width 23 height 16
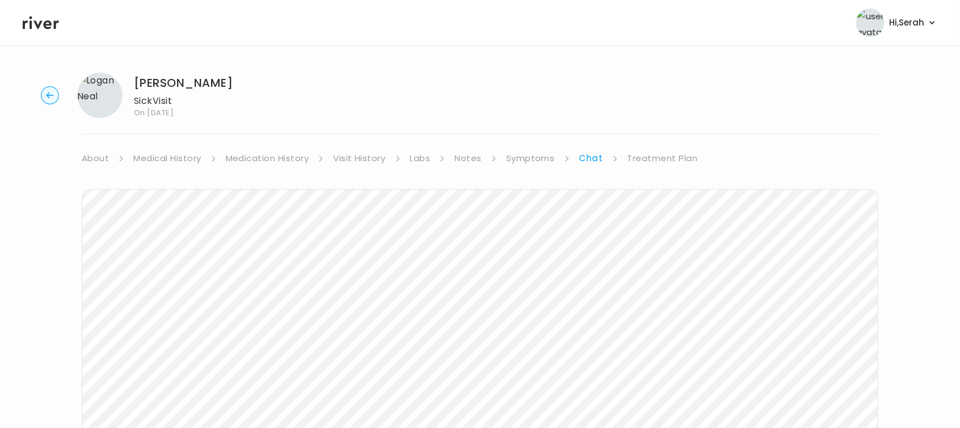
click at [654, 154] on link "Treatment Plan" at bounding box center [662, 158] width 70 height 16
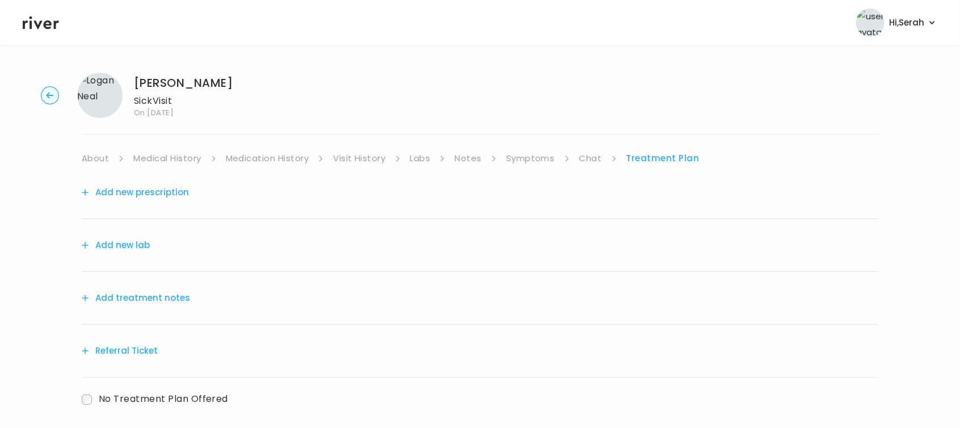
click at [149, 299] on button "Add treatment notes" at bounding box center [136, 298] width 108 height 16
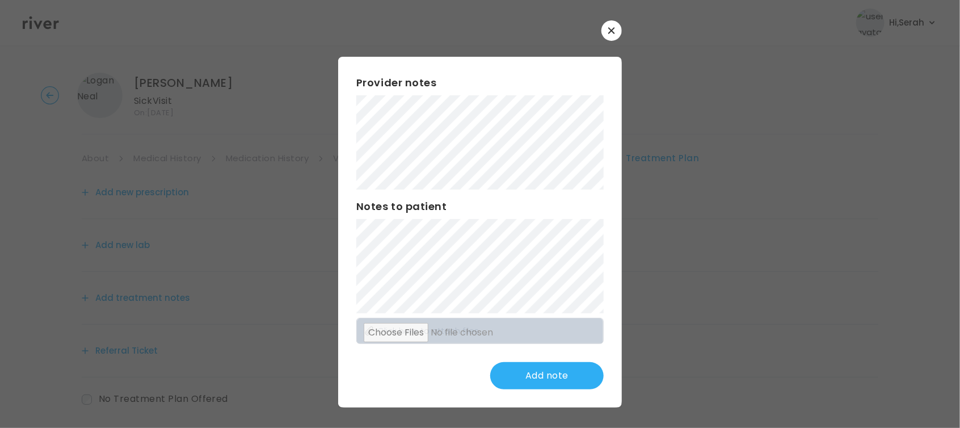
click at [616, 36] on button "button" at bounding box center [611, 30] width 20 height 20
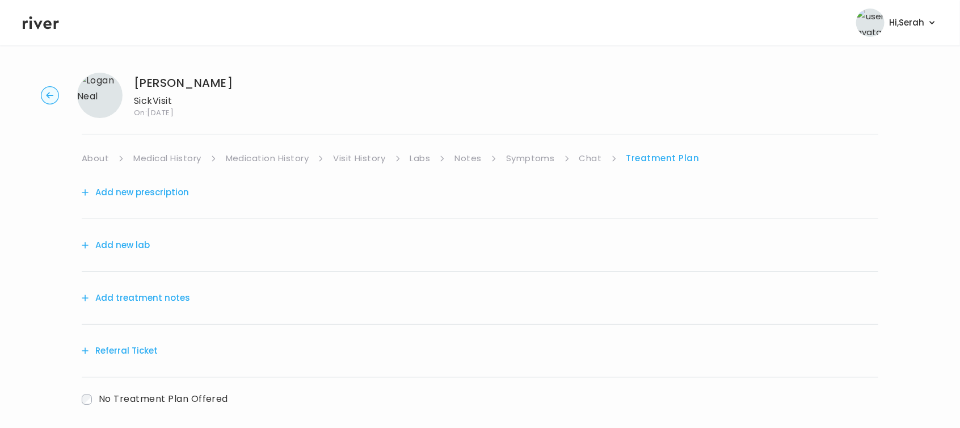
click at [543, 148] on div "Logan Neal Sick Visit On: 16 Aug 2025 About Medical History Medication History …" at bounding box center [480, 265] width 960 height 403
click at [533, 163] on link "Symptoms" at bounding box center [530, 158] width 49 height 16
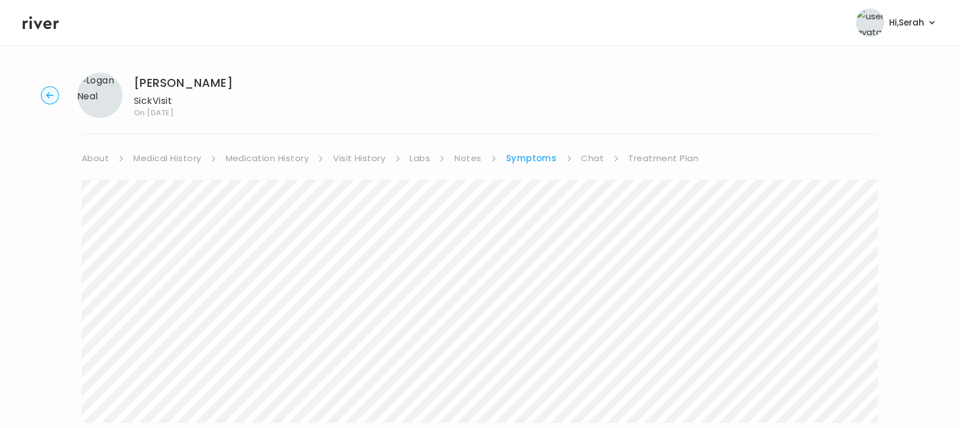
scroll to position [94, 0]
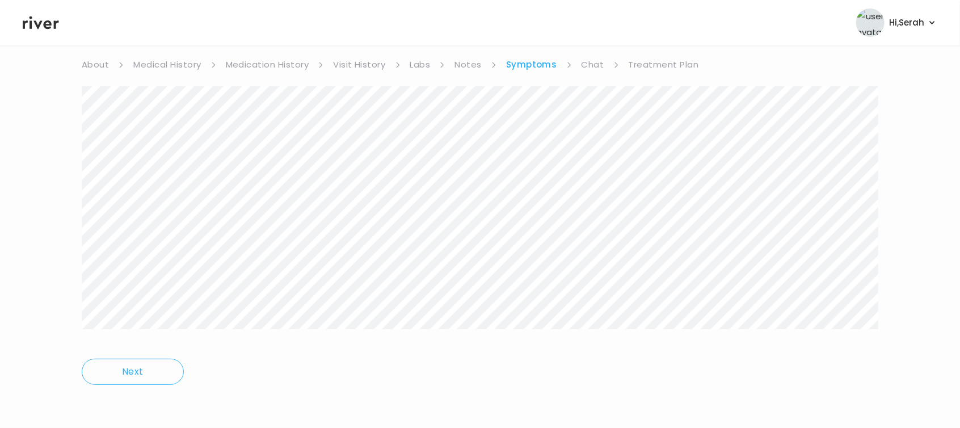
click at [654, 64] on link "Treatment Plan" at bounding box center [664, 65] width 70 height 16
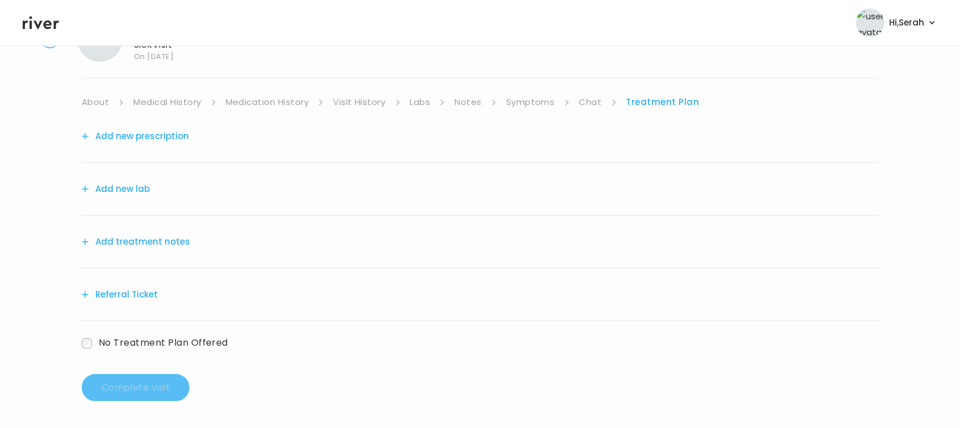
click at [148, 141] on button "Add new prescription" at bounding box center [135, 136] width 107 height 16
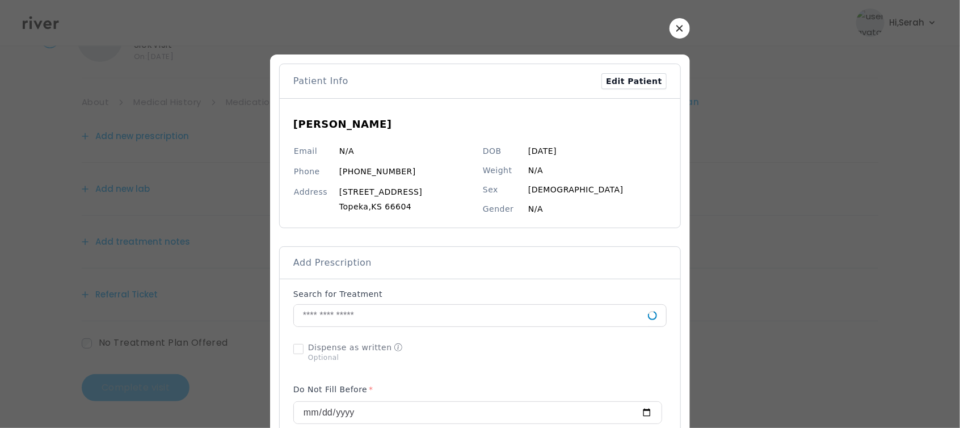
scroll to position [263, 0]
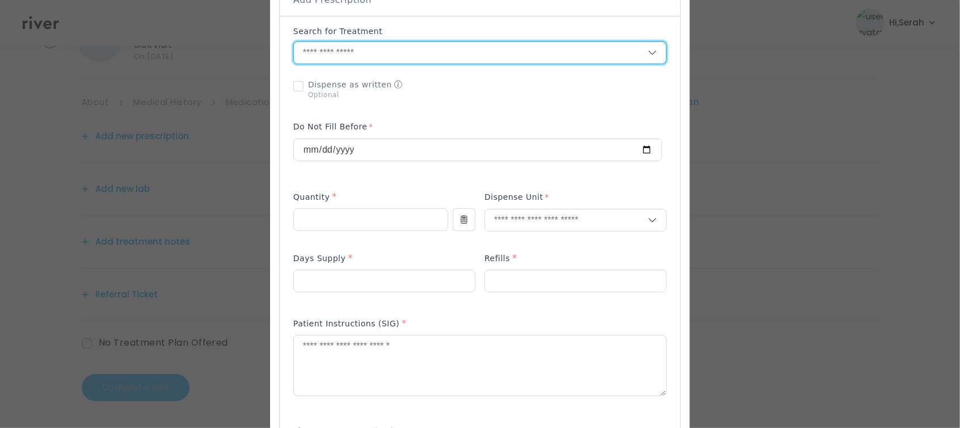
click at [371, 53] on input "text" at bounding box center [471, 53] width 354 height 22
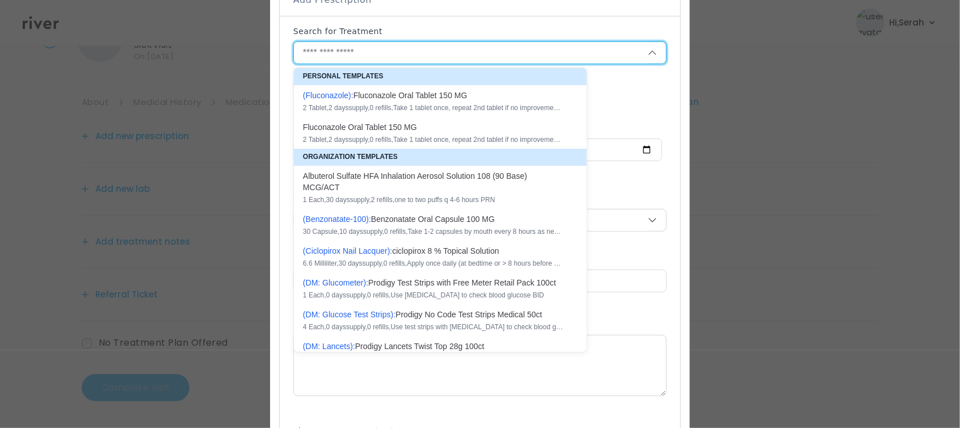
scroll to position [0, 0]
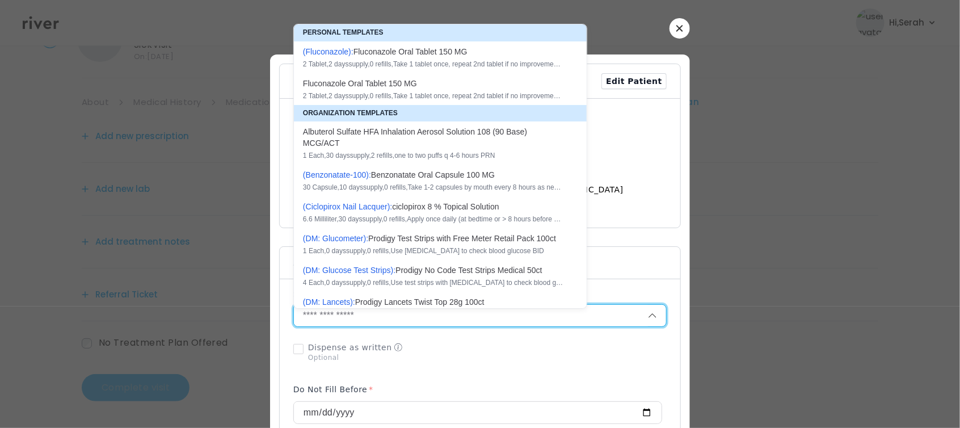
click at [673, 24] on button "button" at bounding box center [679, 28] width 20 height 20
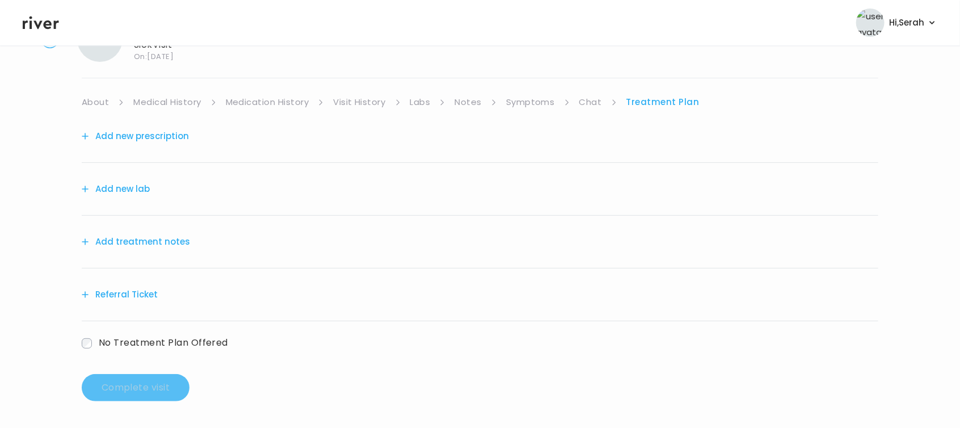
click at [158, 242] on button "Add treatment notes" at bounding box center [136, 242] width 108 height 16
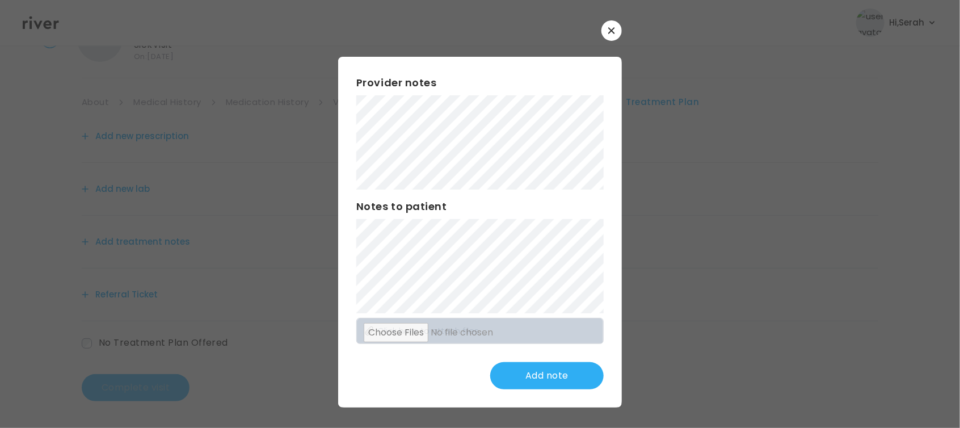
click at [546, 383] on button "Add note" at bounding box center [546, 375] width 113 height 27
click at [520, 368] on button "Update note" at bounding box center [546, 375] width 113 height 27
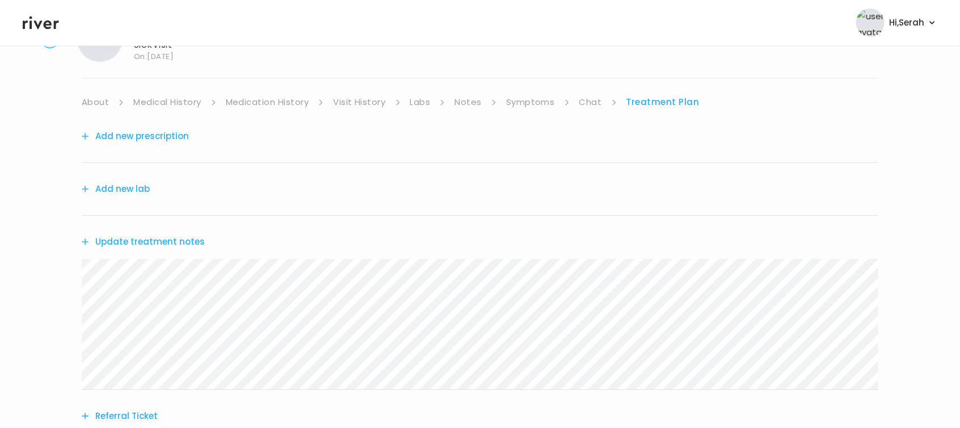
scroll to position [178, 0]
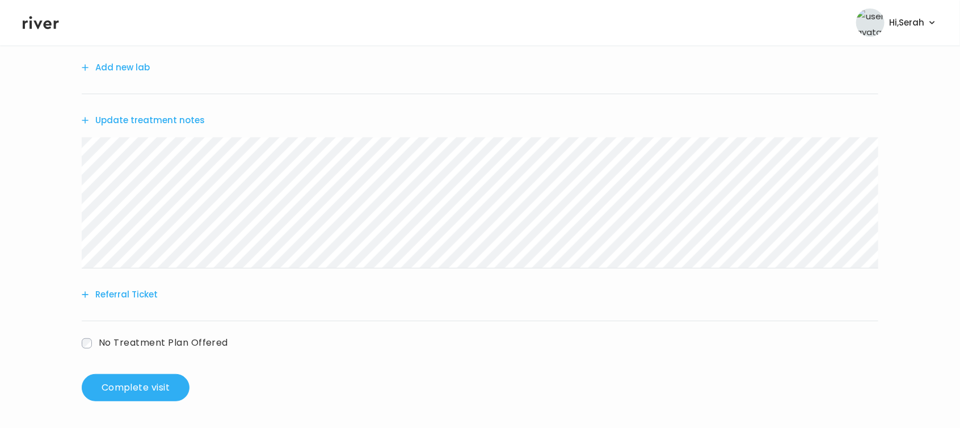
click at [142, 342] on span "No Treatment Plan Offered" at bounding box center [163, 342] width 129 height 13
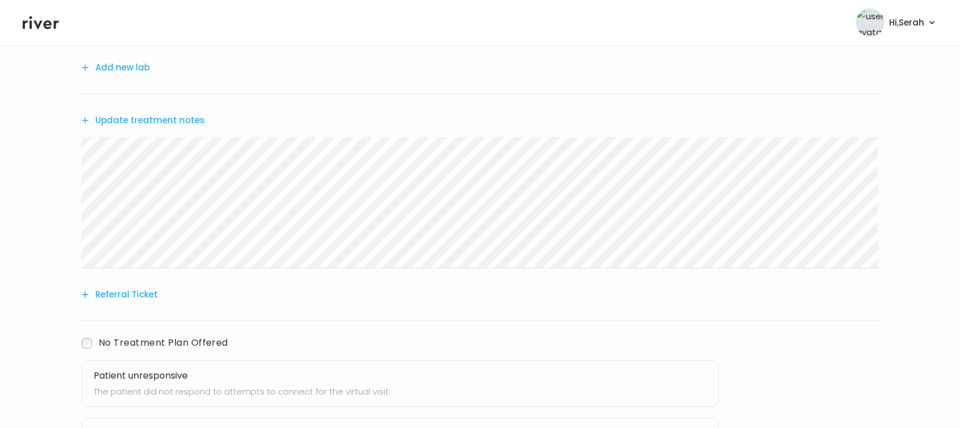
scroll to position [291, 0]
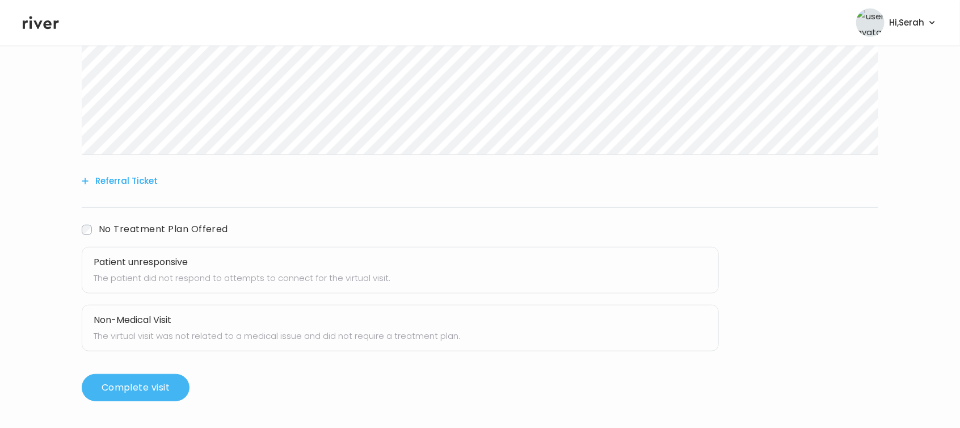
click at [127, 381] on button "Complete visit" at bounding box center [136, 387] width 108 height 27
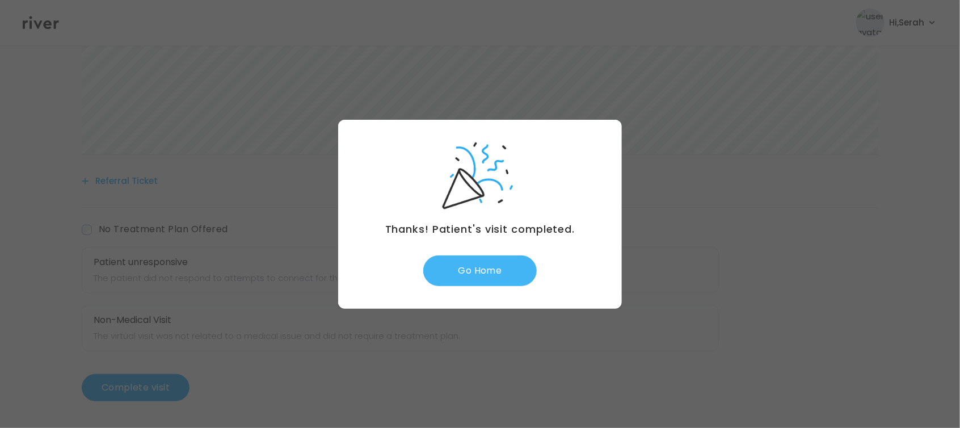
click at [491, 275] on button "Go Home" at bounding box center [479, 270] width 113 height 31
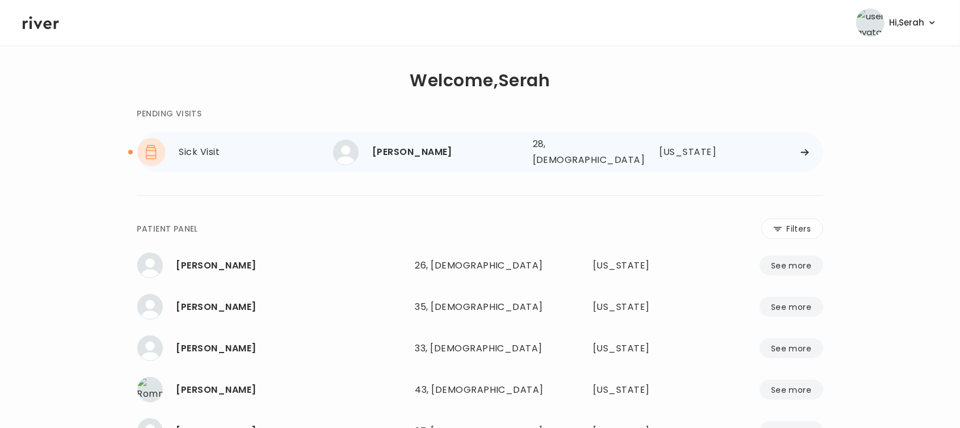
click at [403, 148] on div "[PERSON_NAME]" at bounding box center [447, 152] width 151 height 16
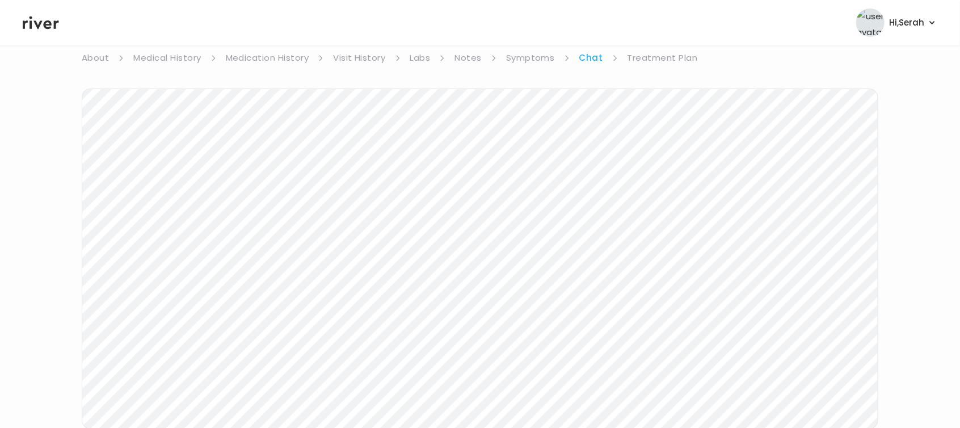
scroll to position [203, 0]
click at [35, 19] on icon at bounding box center [41, 22] width 36 height 17
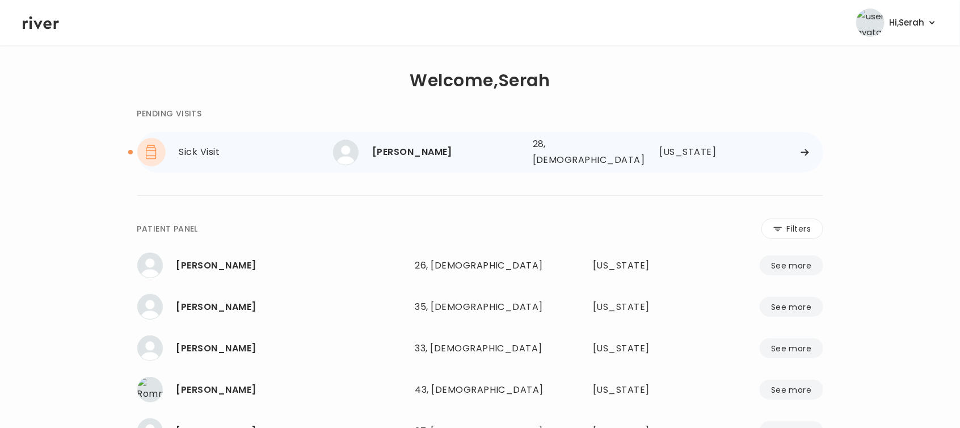
click at [381, 154] on div "[PERSON_NAME]" at bounding box center [447, 152] width 151 height 16
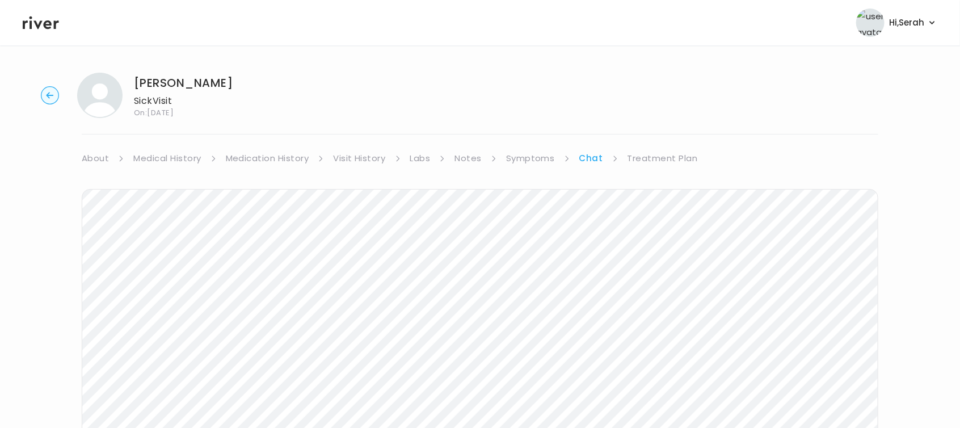
click at [179, 158] on link "Medical History" at bounding box center [167, 158] width 68 height 16
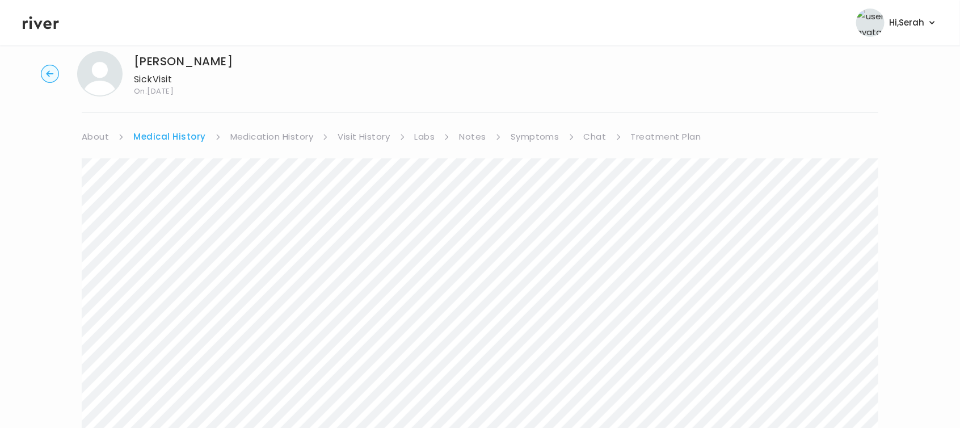
scroll to position [22, 0]
click at [258, 137] on link "Medication History" at bounding box center [271, 136] width 83 height 16
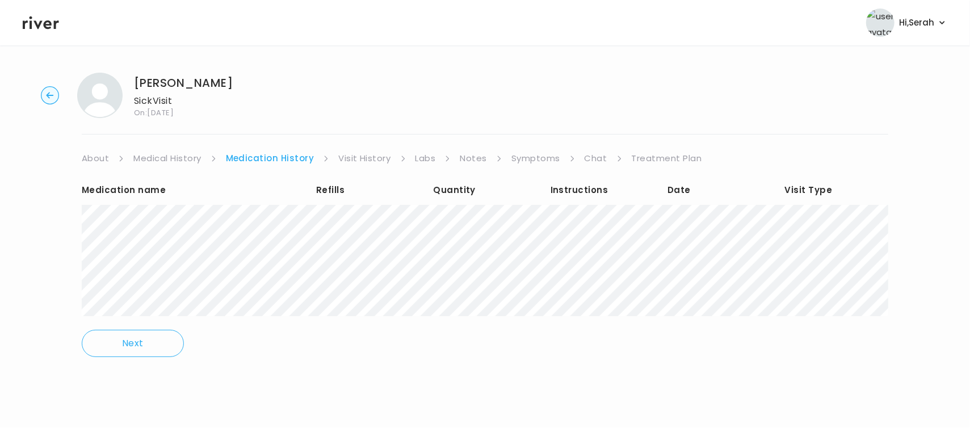
click at [591, 158] on link "Chat" at bounding box center [595, 158] width 23 height 16
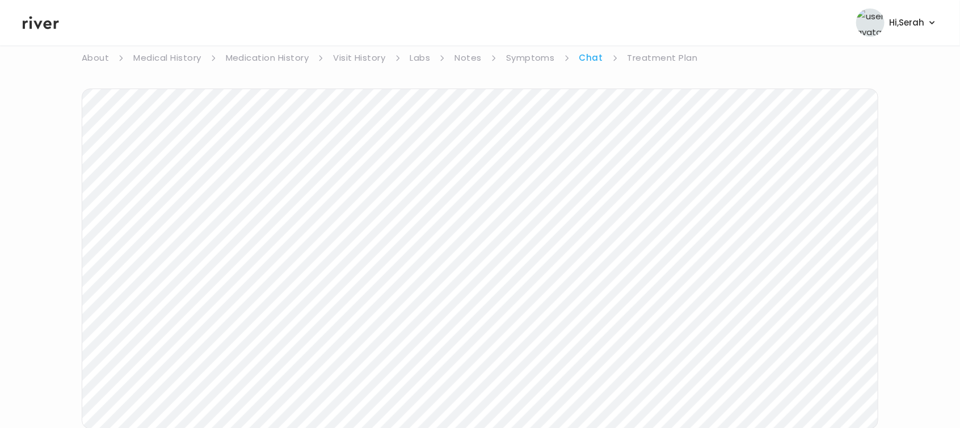
scroll to position [203, 0]
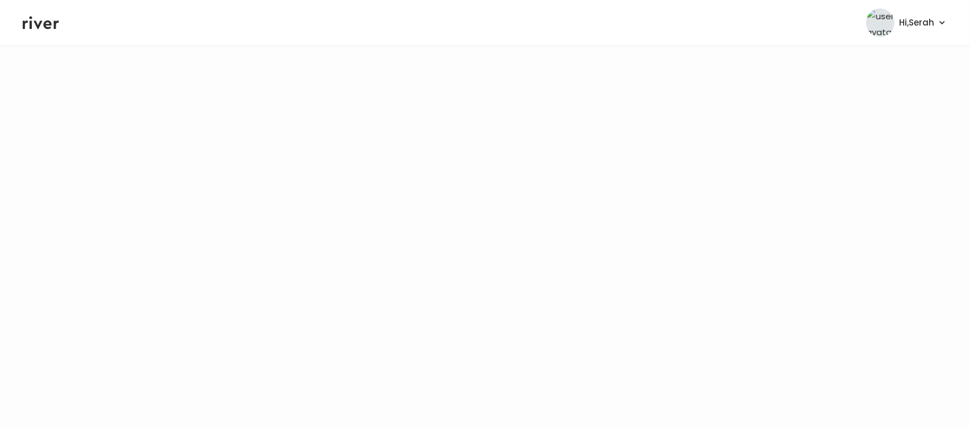
click at [43, 25] on icon at bounding box center [41, 22] width 36 height 17
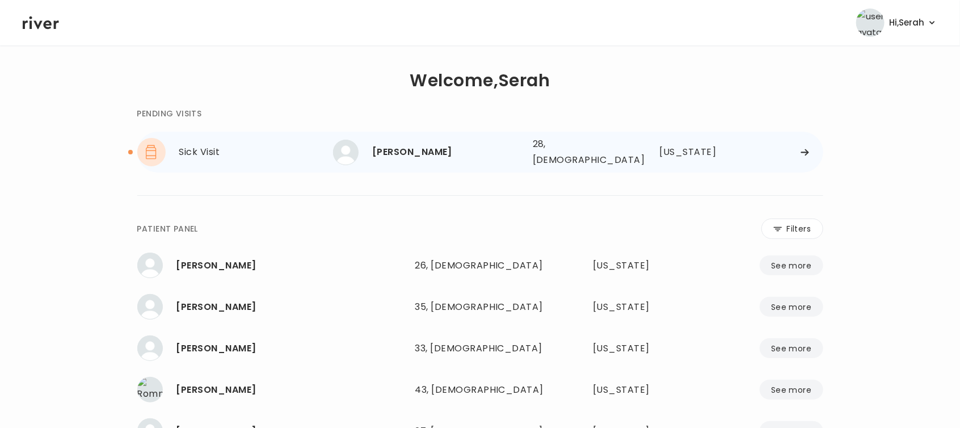
click at [403, 152] on div "[PERSON_NAME]" at bounding box center [447, 152] width 151 height 16
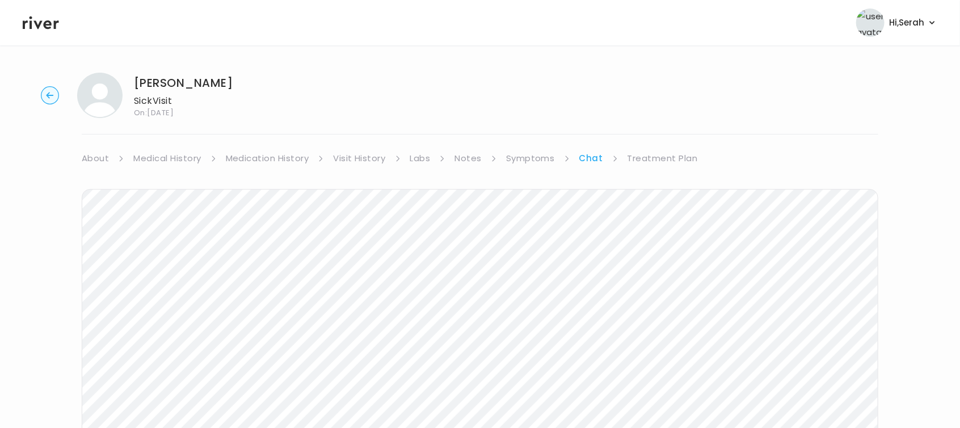
scroll to position [203, 0]
click at [39, 21] on icon at bounding box center [41, 22] width 36 height 17
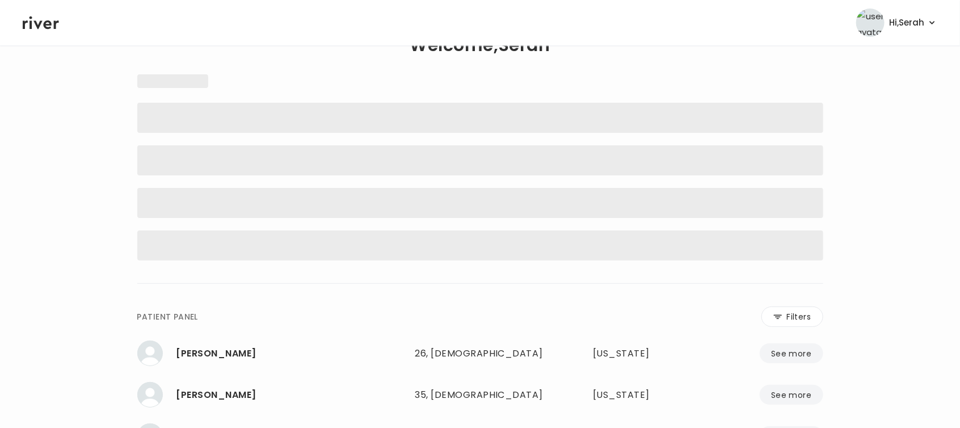
scroll to position [32, 0]
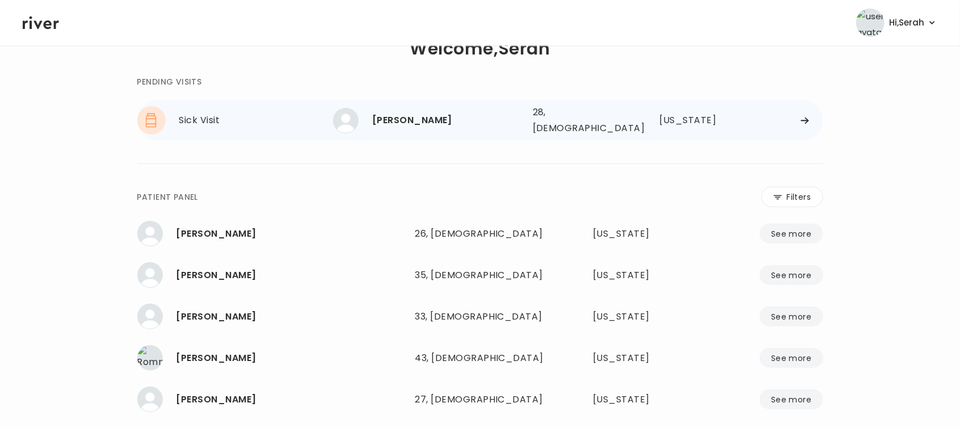
click at [409, 117] on div "[PERSON_NAME]" at bounding box center [447, 120] width 151 height 16
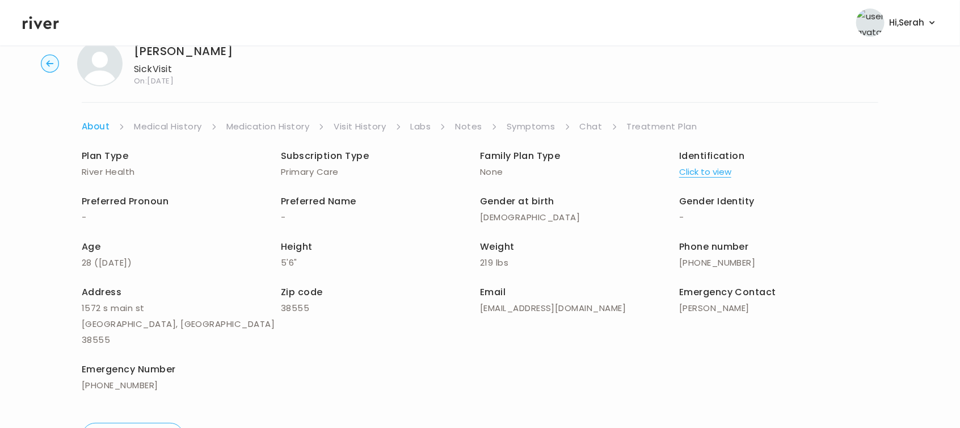
click at [590, 127] on link "Chat" at bounding box center [591, 127] width 23 height 16
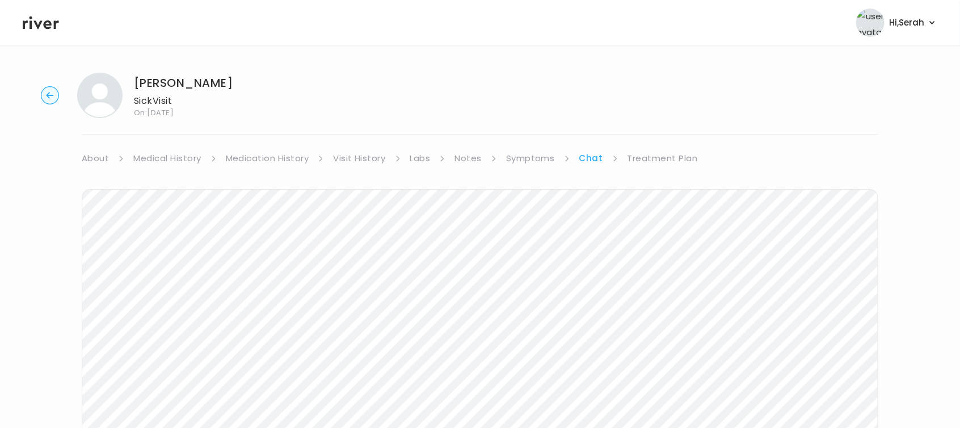
click at [271, 154] on link "Medication History" at bounding box center [267, 158] width 83 height 16
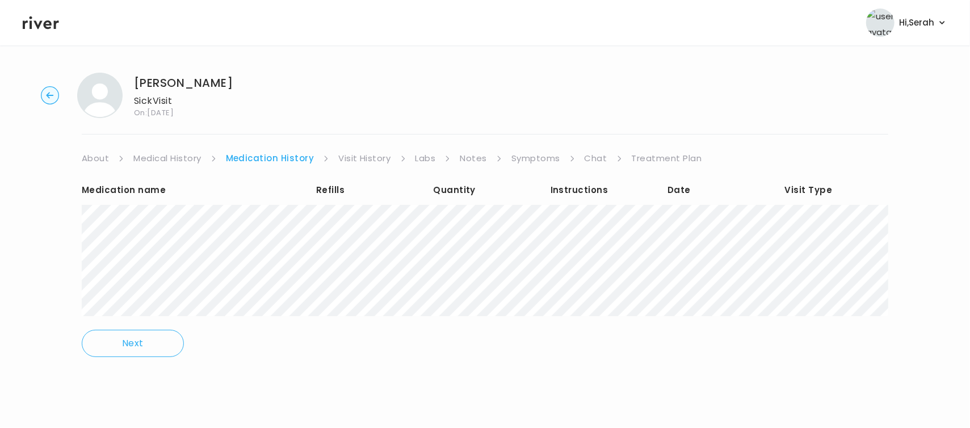
click at [653, 155] on link "Treatment Plan" at bounding box center [666, 158] width 70 height 16
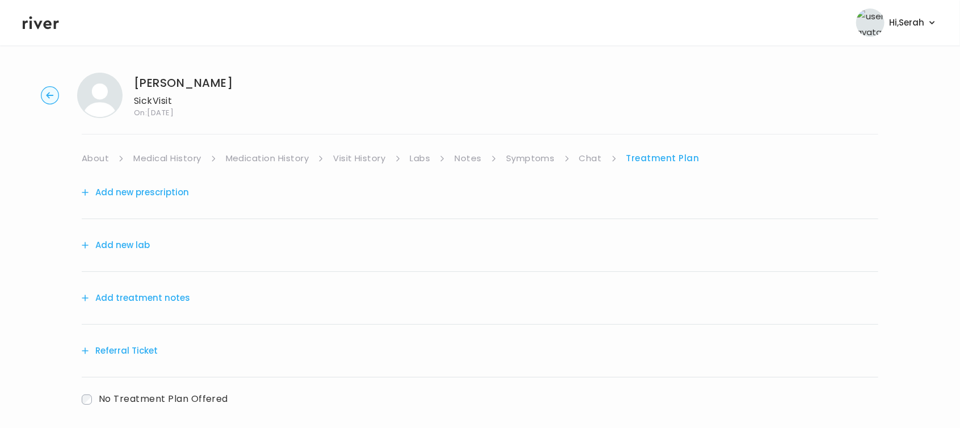
click at [653, 155] on link "Treatment Plan" at bounding box center [662, 158] width 73 height 16
click at [180, 196] on button "Add new prescription" at bounding box center [135, 192] width 107 height 16
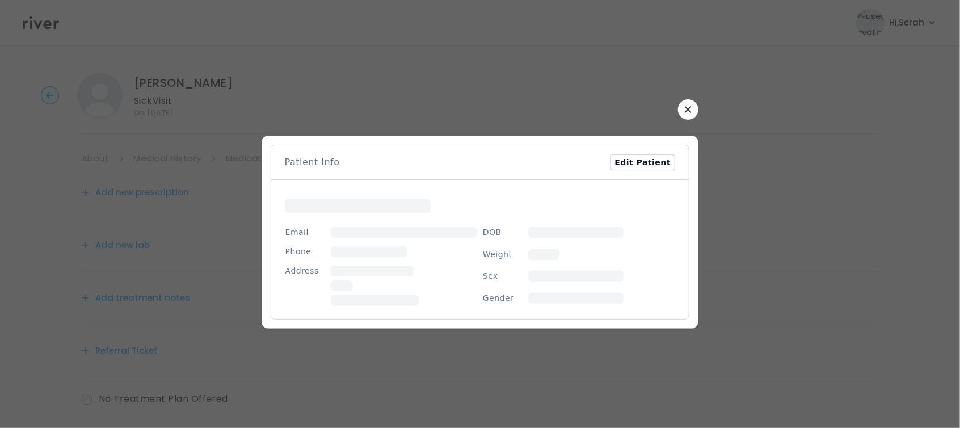
scroll to position [56, 0]
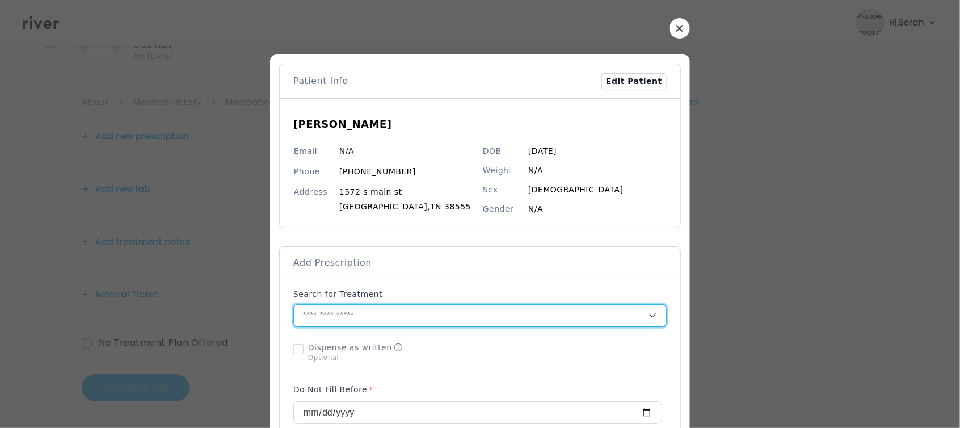
click at [401, 310] on input "text" at bounding box center [471, 316] width 354 height 22
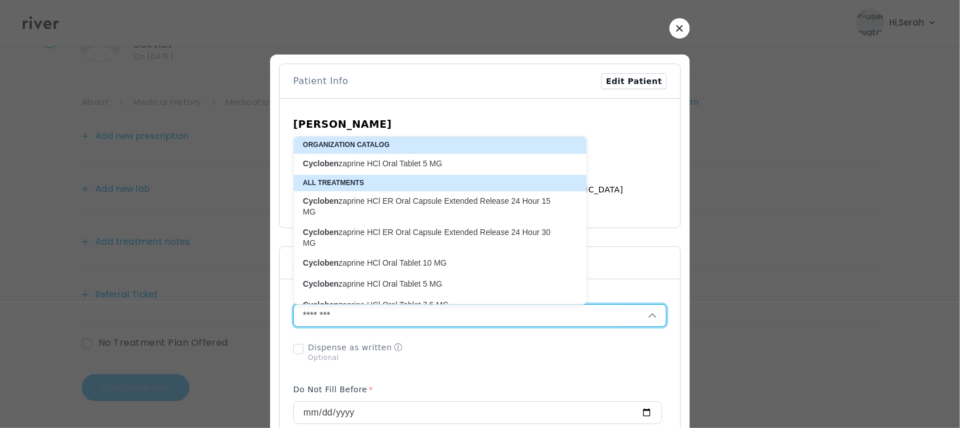
click at [411, 262] on p "Cycloben zaprine HCl Oral Tablet 10 MG" at bounding box center [433, 263] width 261 height 11
type input "**********"
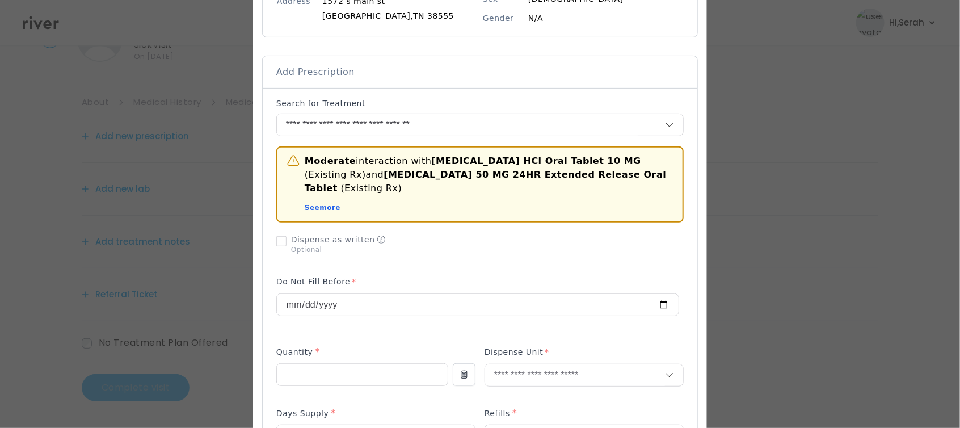
scroll to position [223, 0]
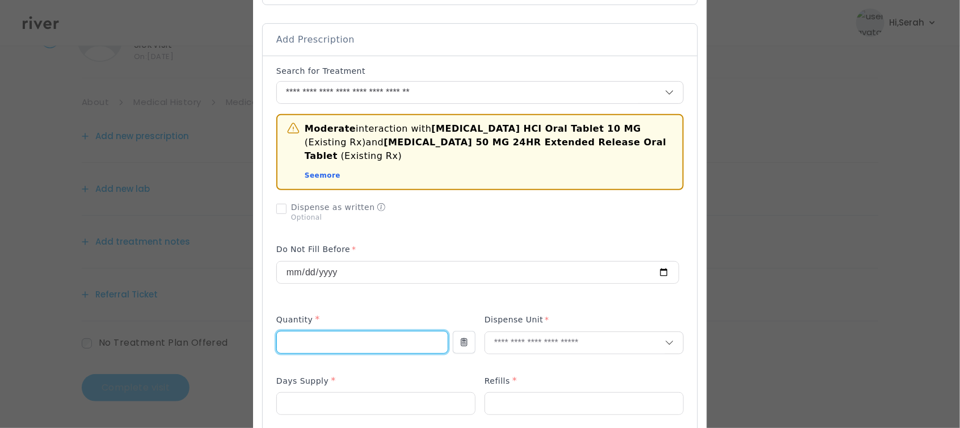
click at [345, 331] on input "number" at bounding box center [362, 342] width 171 height 22
type input "**"
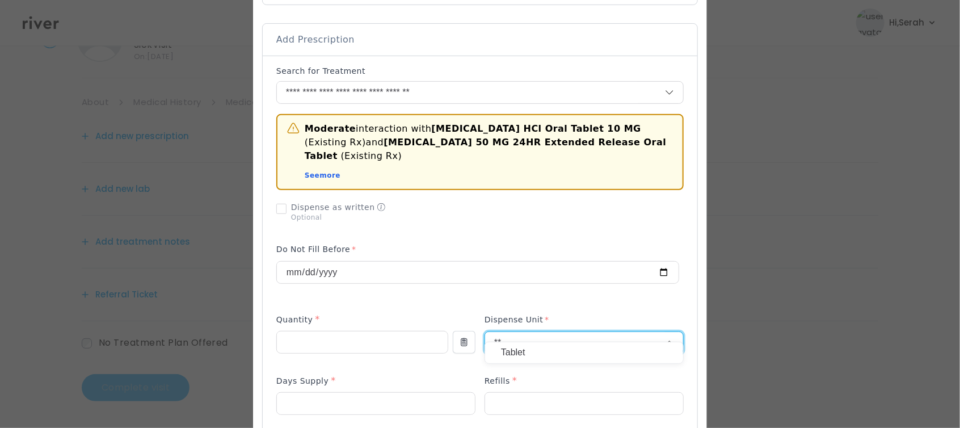
type input "**"
click at [512, 355] on p "Tablet" at bounding box center [584, 352] width 166 height 16
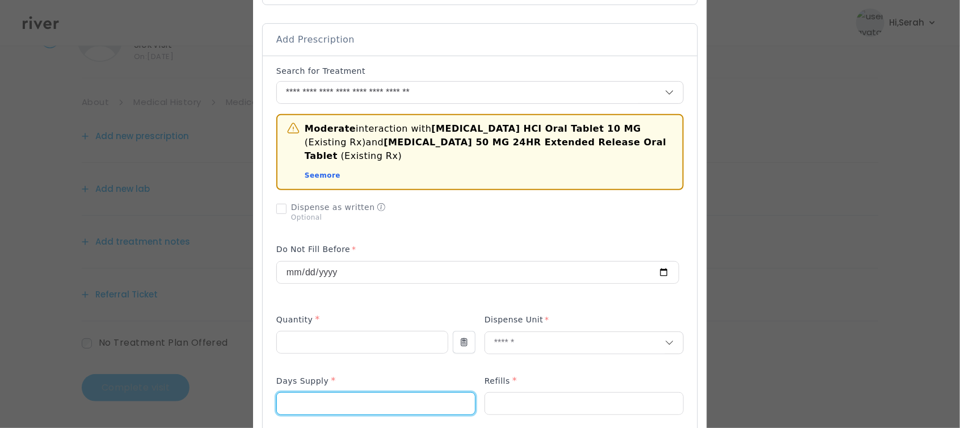
click at [358, 396] on input "number" at bounding box center [376, 404] width 198 height 22
type input "**"
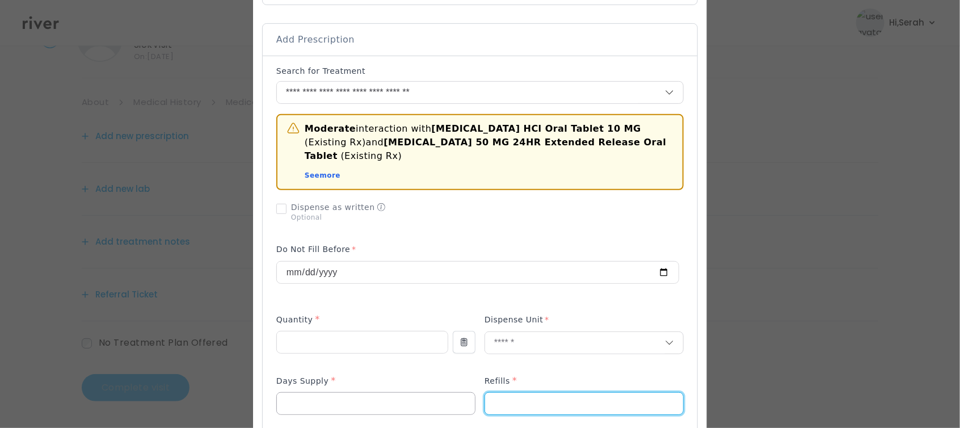
type input "*"
click at [374, 355] on p at bounding box center [362, 361] width 172 height 12
click at [422, 335] on input "**" at bounding box center [362, 342] width 171 height 22
click at [424, 287] on div "Moderate interaction with Cyclobenzaprine HCl Oral Tablet 10 MG (Existing Rx) a…" at bounding box center [479, 384] width 407 height 638
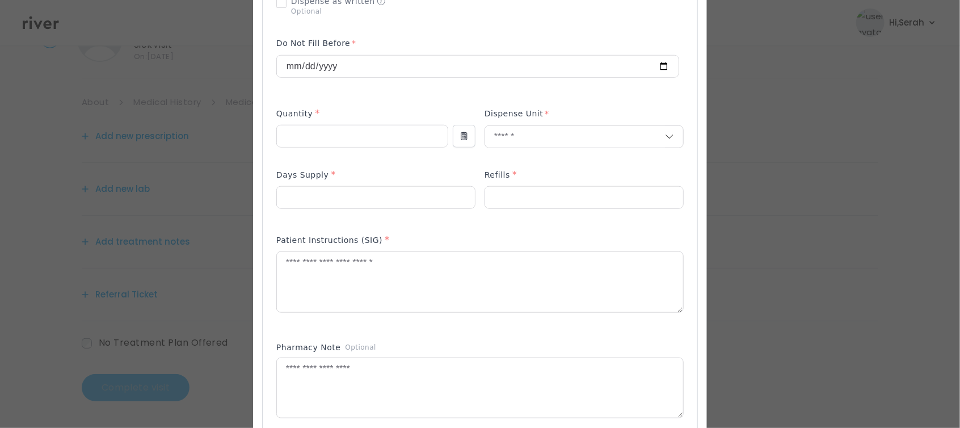
scroll to position [440, 0]
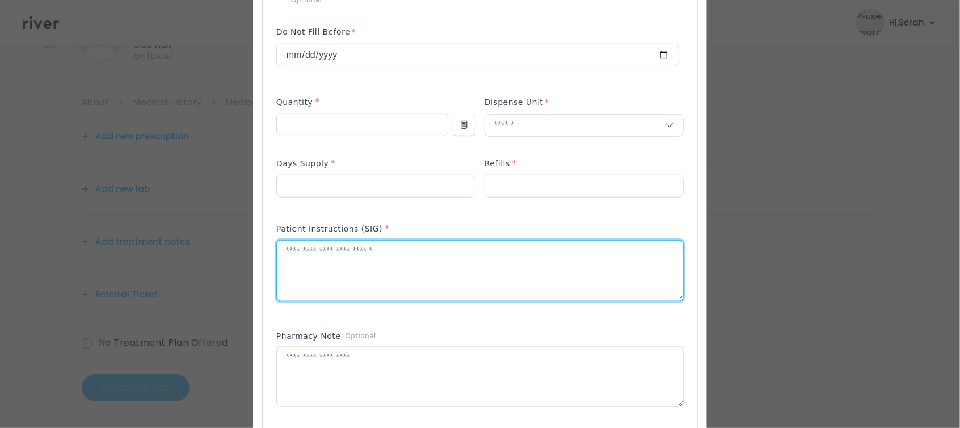
click at [404, 260] on textarea at bounding box center [480, 271] width 406 height 60
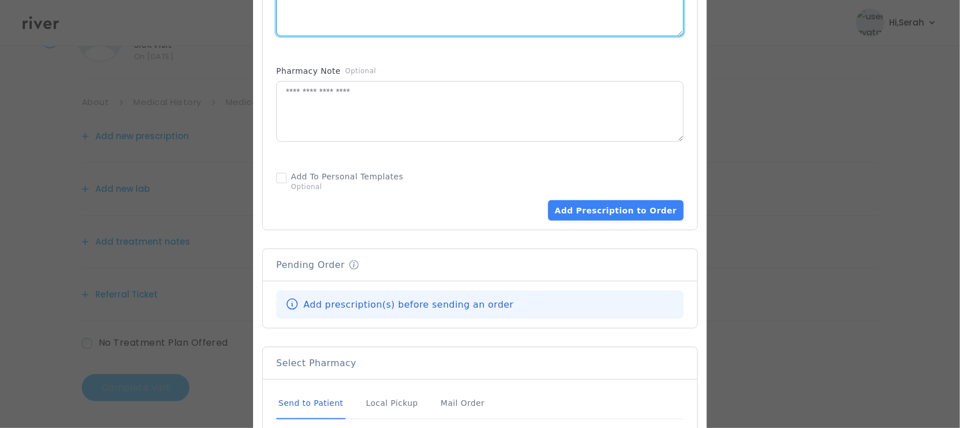
scroll to position [717, 0]
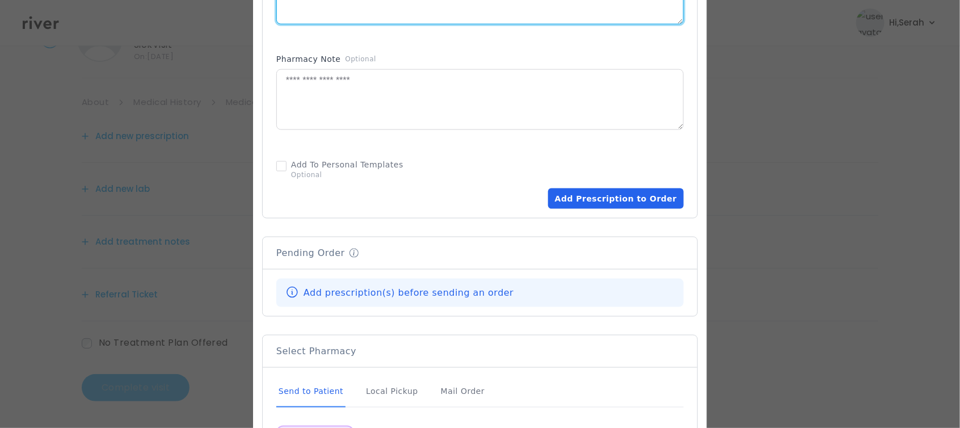
type textarea "**********"
click at [622, 188] on button "Add Prescription to Order" at bounding box center [616, 198] width 136 height 20
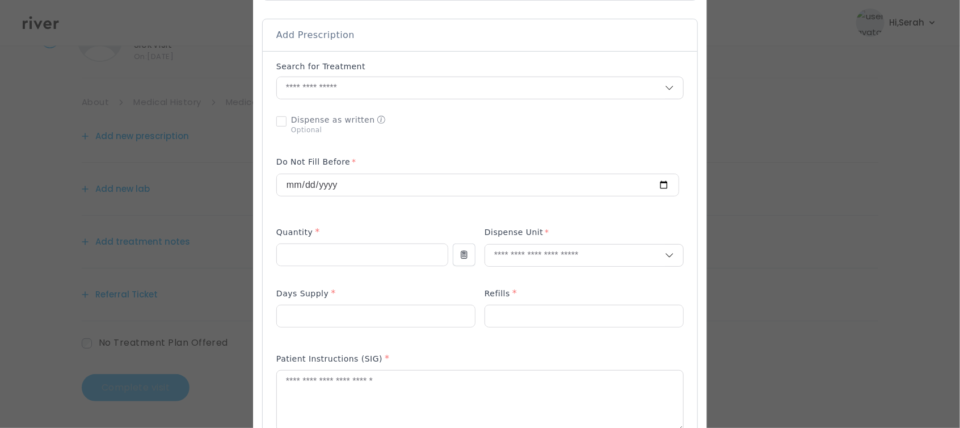
scroll to position [127, 0]
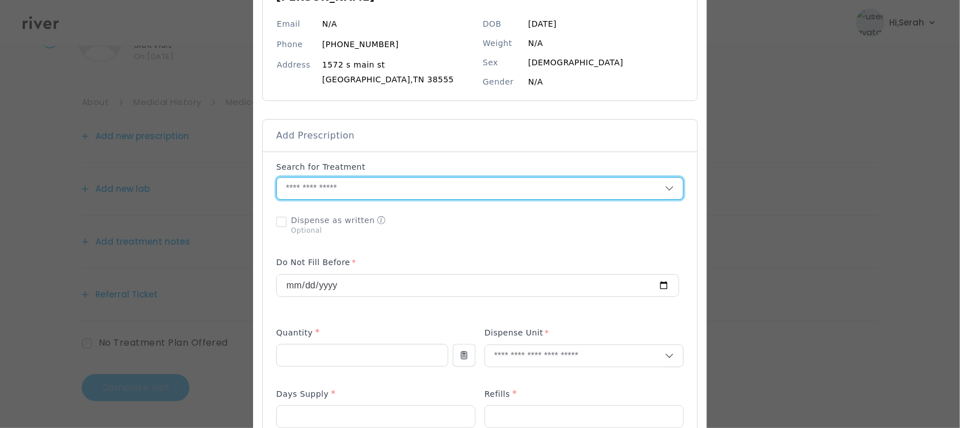
click at [439, 183] on input "text" at bounding box center [471, 189] width 388 height 22
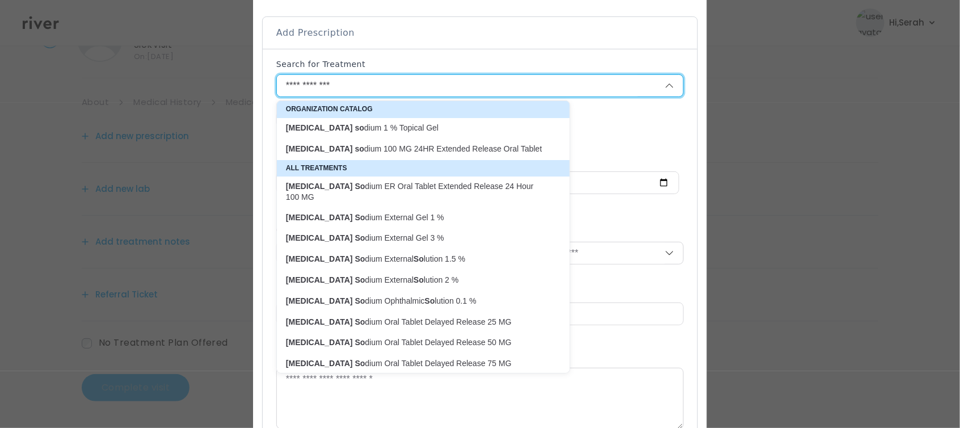
scroll to position [249, 0]
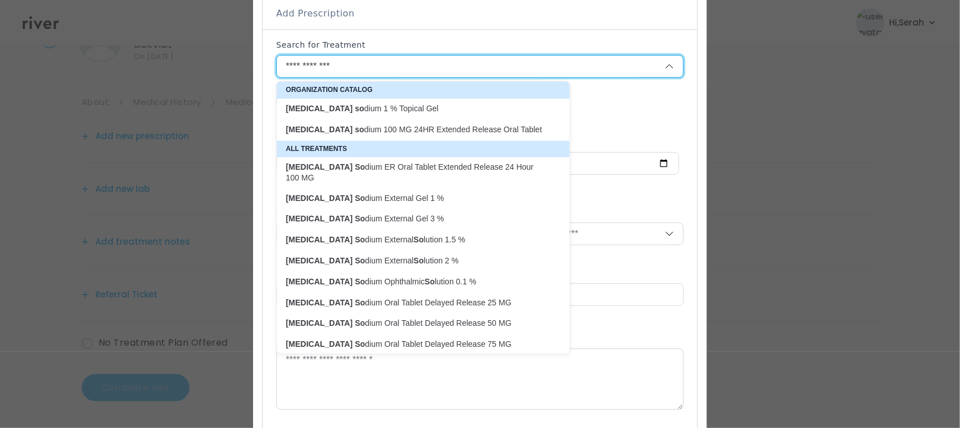
click at [414, 319] on p "Diclofenac So dium Oral Tablet Delayed Release 50 MG" at bounding box center [416, 322] width 275 height 15
type input "**********"
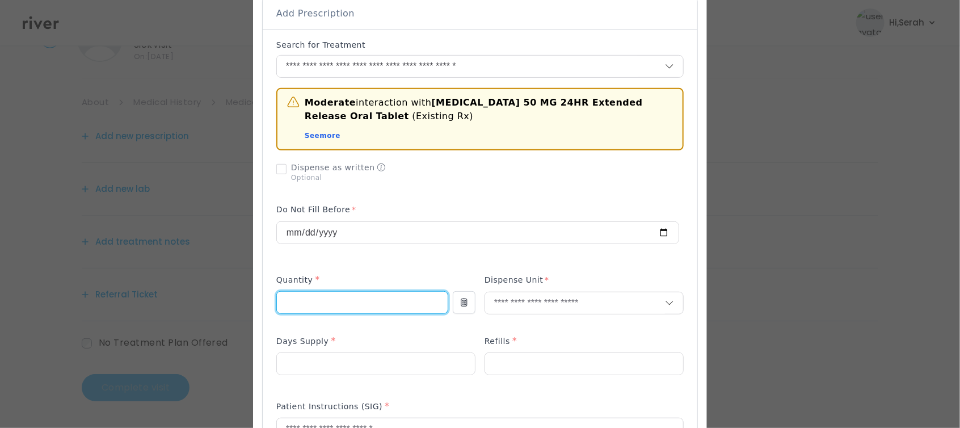
click at [336, 302] on input "number" at bounding box center [362, 303] width 171 height 22
type input "**"
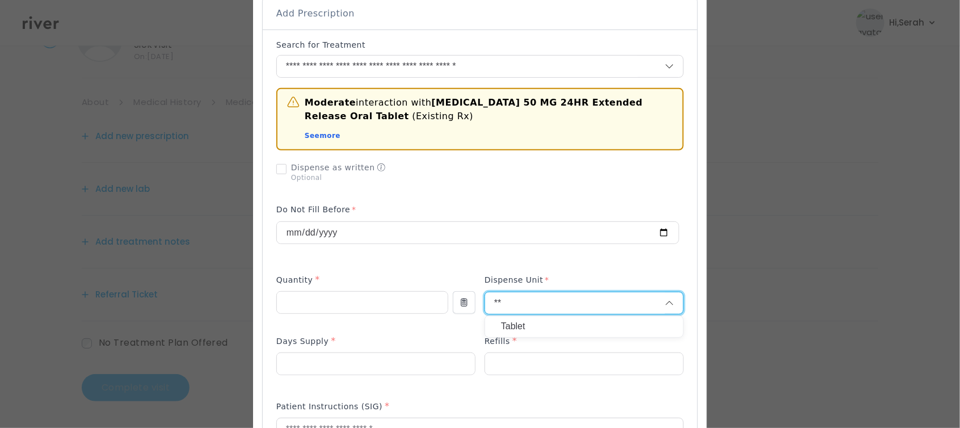
type input "**"
click at [515, 319] on p "Tablet" at bounding box center [584, 326] width 166 height 16
click at [317, 361] on input "number" at bounding box center [376, 364] width 198 height 22
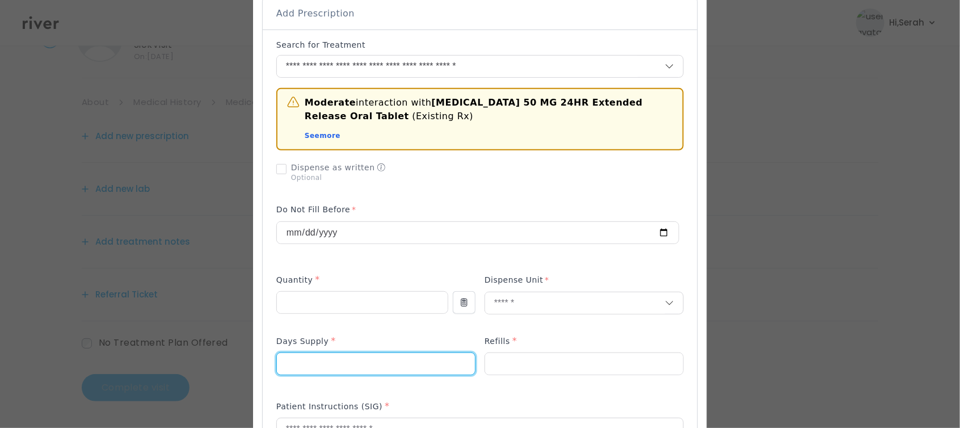
type input "**"
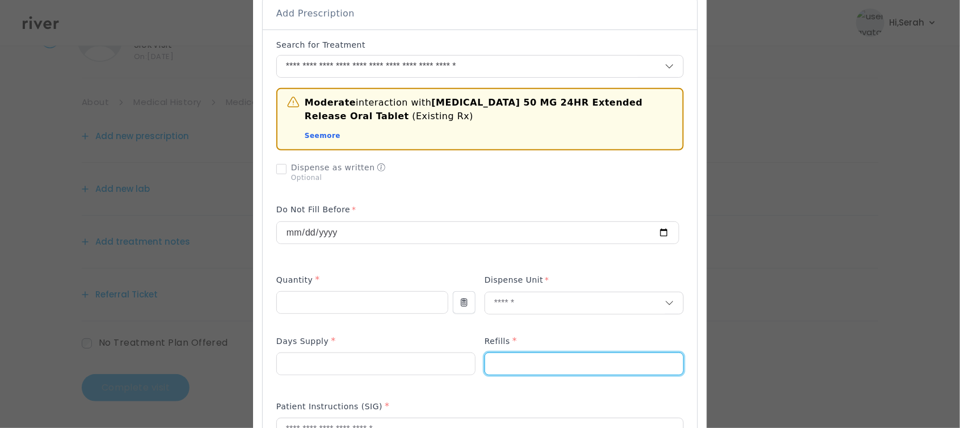
type input "*"
click at [354, 319] on p at bounding box center [362, 321] width 172 height 12
click at [363, 387] on p at bounding box center [375, 382] width 199 height 12
click at [418, 246] on p at bounding box center [477, 251] width 403 height 12
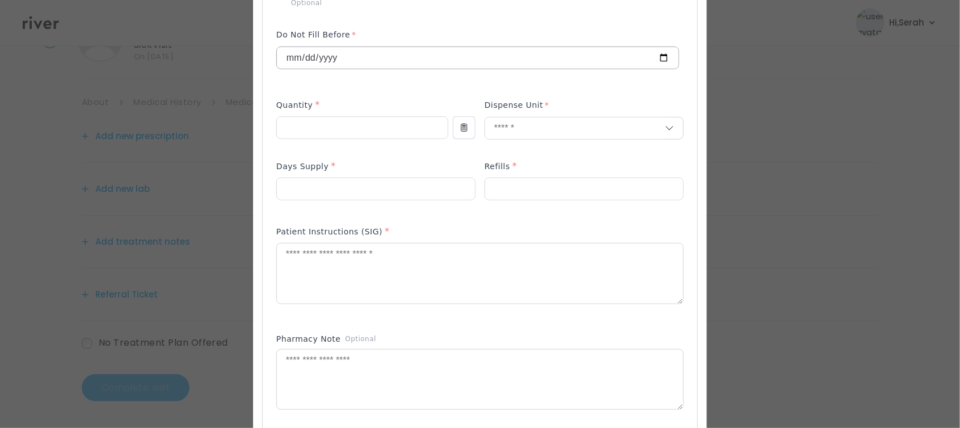
scroll to position [437, 0]
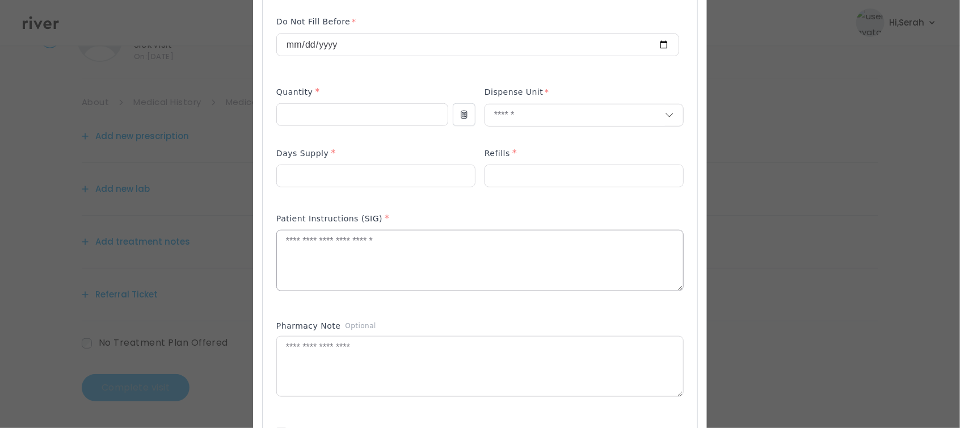
click at [385, 245] on textarea at bounding box center [480, 260] width 406 height 60
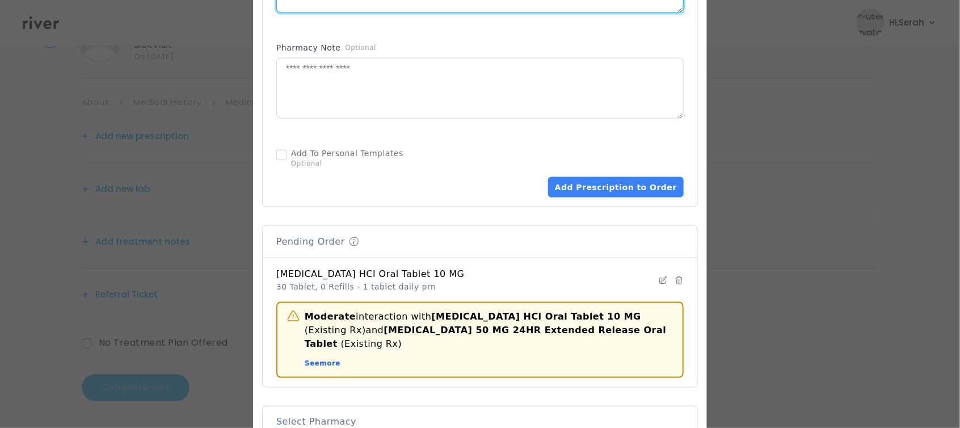
scroll to position [586, 0]
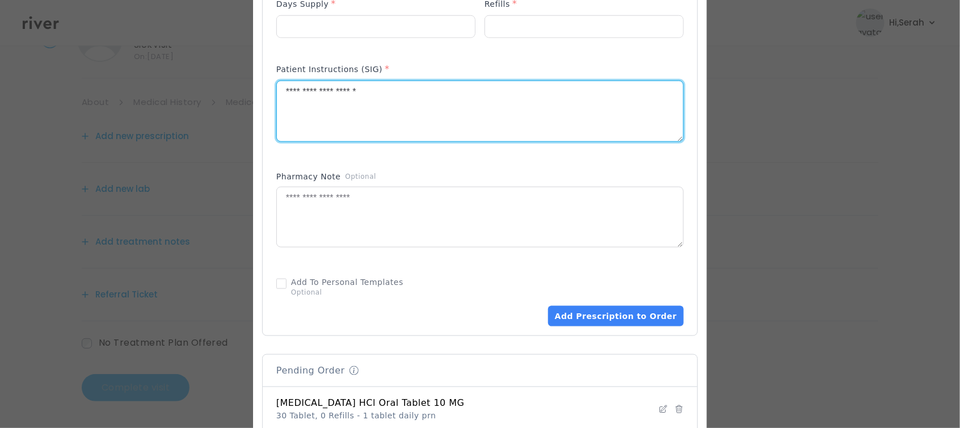
type textarea "**********"
click at [600, 304] on div "Add Prescription to Order" at bounding box center [479, 299] width 407 height 54
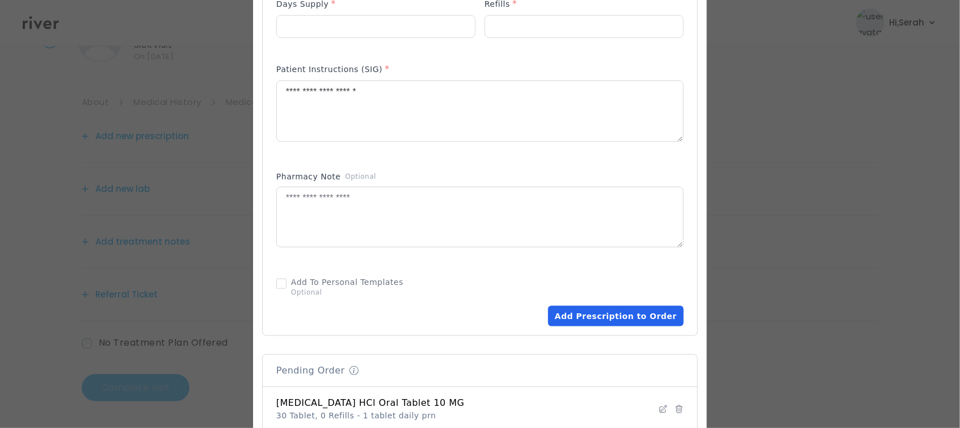
click at [599, 307] on button "Add Prescription to Order" at bounding box center [616, 316] width 136 height 20
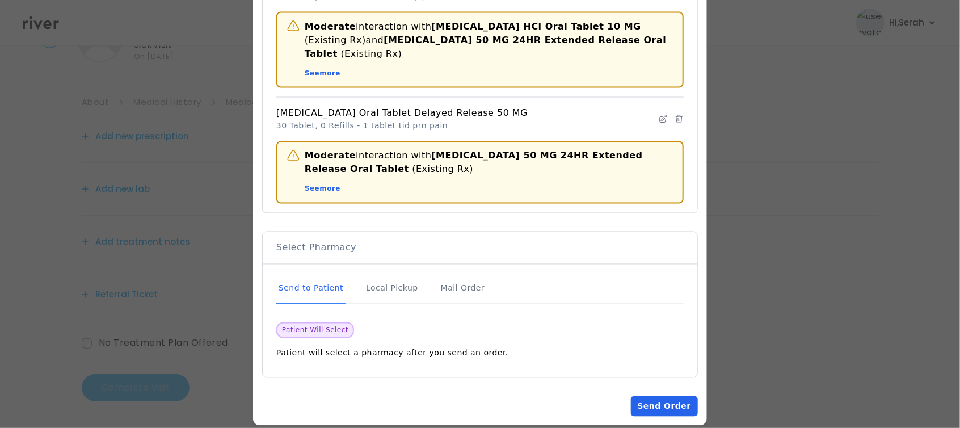
scroll to position [922, 0]
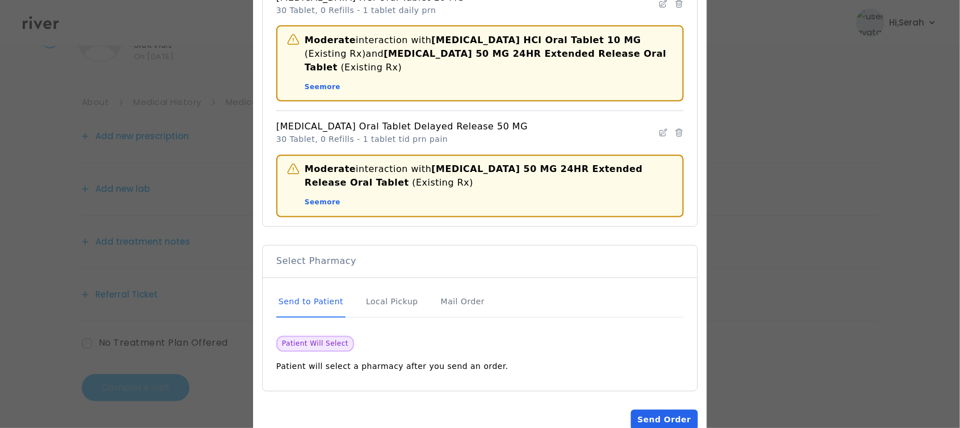
click at [658, 410] on button "Send Order" at bounding box center [664, 420] width 67 height 20
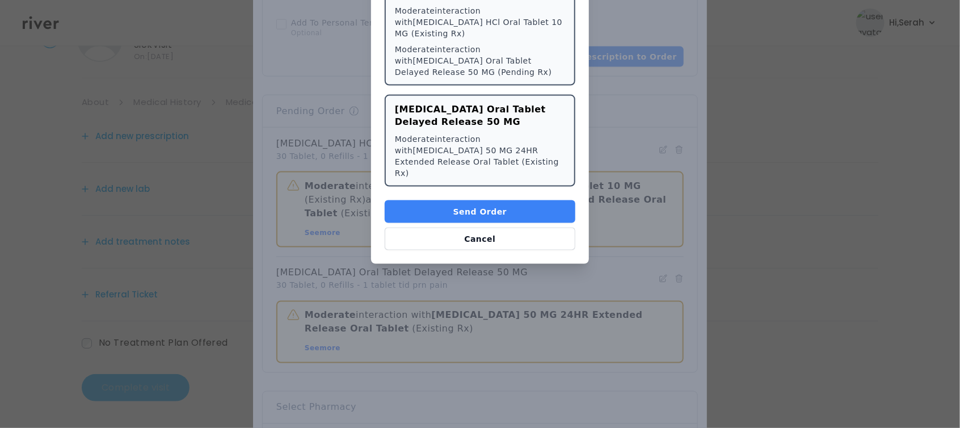
scroll to position [767, 0]
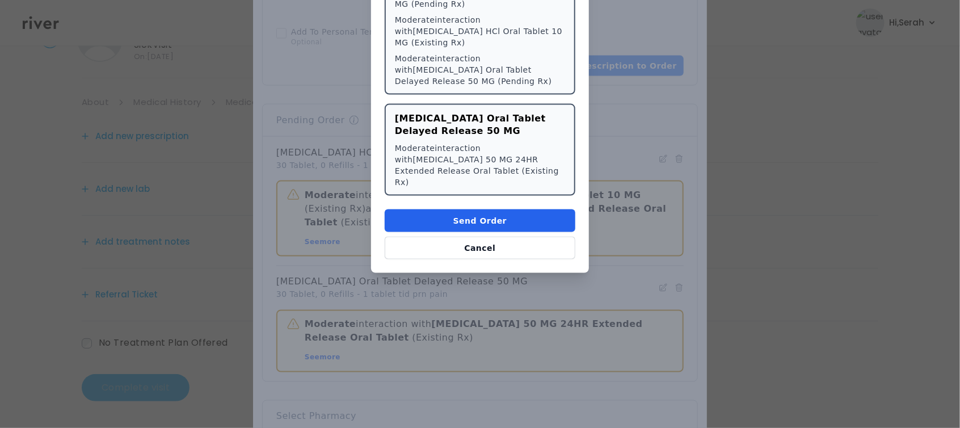
click at [467, 209] on button "Send Order" at bounding box center [480, 220] width 191 height 23
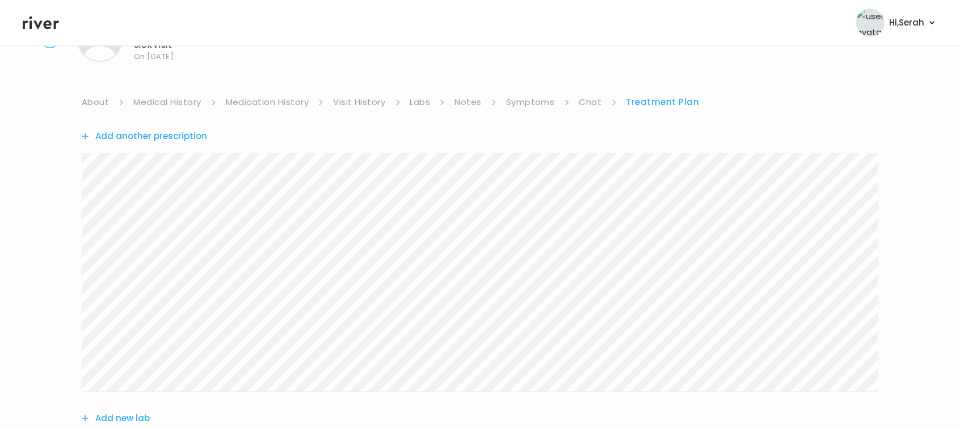
scroll to position [286, 0]
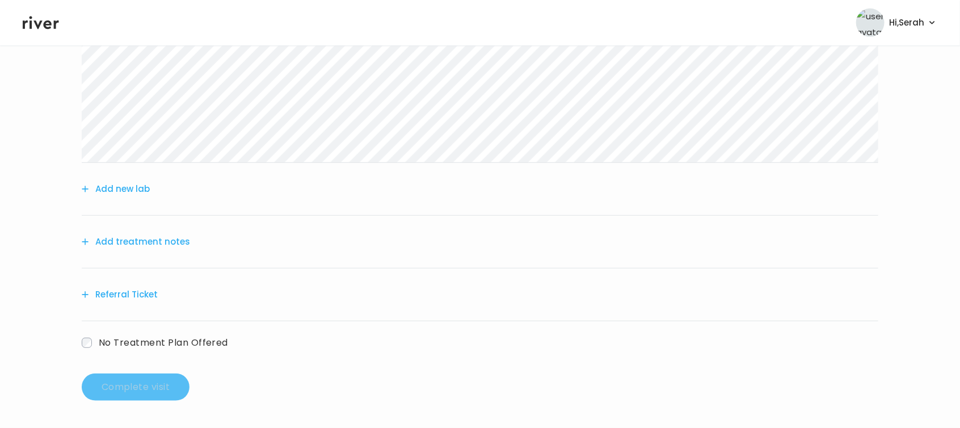
click at [139, 237] on button "Add treatment notes" at bounding box center [136, 242] width 108 height 16
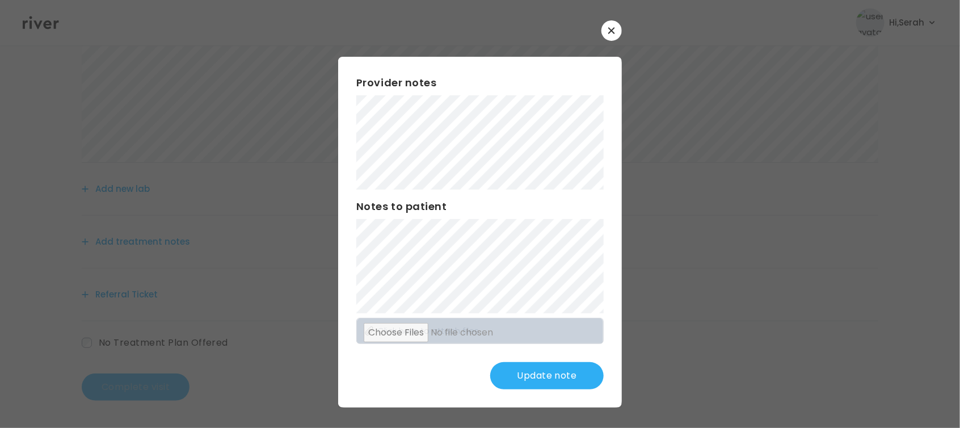
click at [433, 406] on div "Provider notes Notes to patient Click here to attach files Update note" at bounding box center [480, 232] width 284 height 351
click at [525, 374] on button "Update note" at bounding box center [546, 375] width 113 height 27
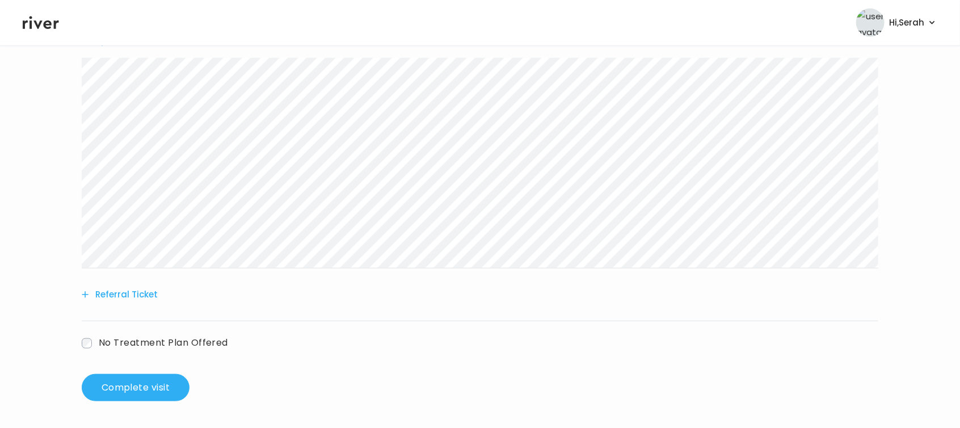
click at [128, 301] on button "Referral Ticket" at bounding box center [120, 295] width 76 height 16
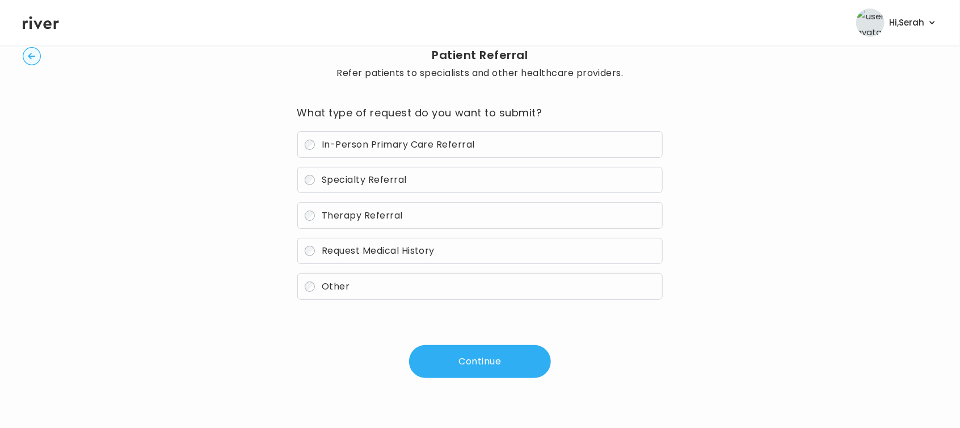
click at [346, 287] on span "Other" at bounding box center [336, 286] width 28 height 13
click at [441, 358] on button "Continue" at bounding box center [480, 361] width 142 height 33
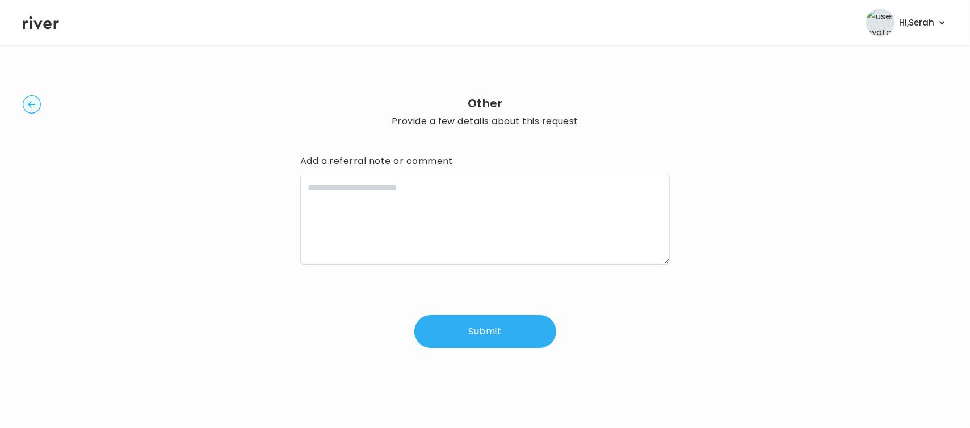
click at [385, 172] on div "Add a referral note or comment" at bounding box center [485, 210] width 370 height 117
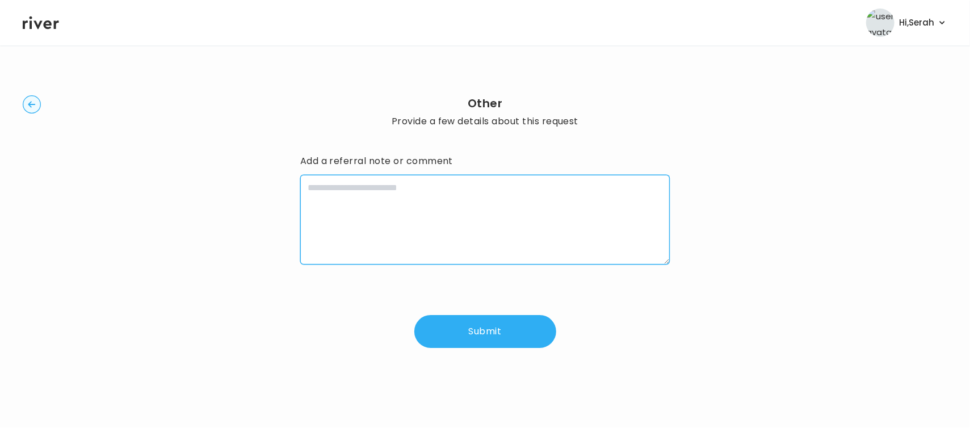
click at [355, 245] on textarea at bounding box center [485, 220] width 370 height 90
type textarea "**********"
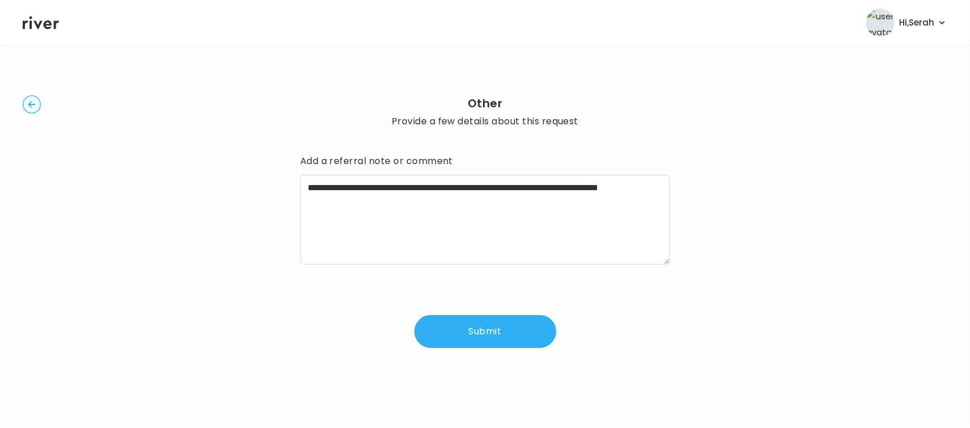
click at [501, 346] on button "Submit" at bounding box center [485, 331] width 142 height 33
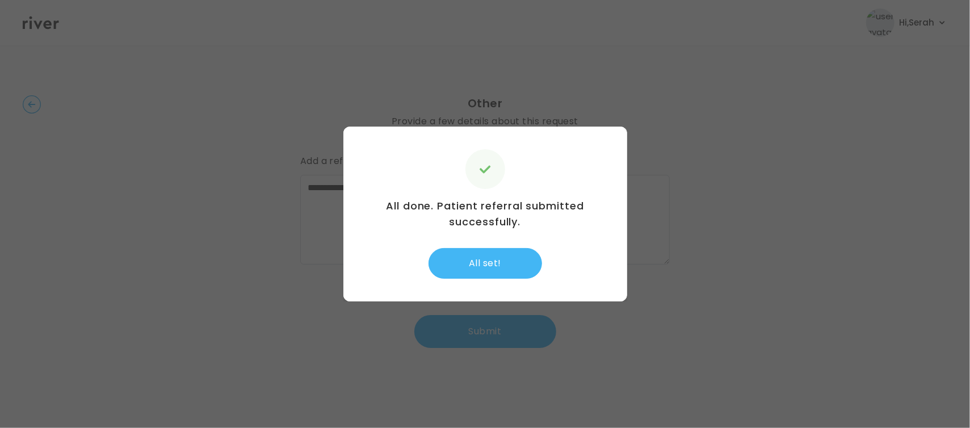
click at [480, 268] on button "All set!" at bounding box center [484, 263] width 113 height 31
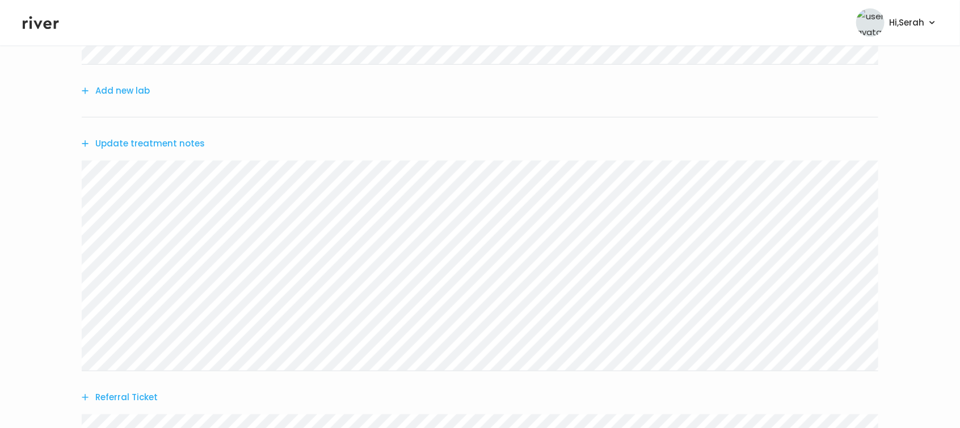
scroll to position [569, 0]
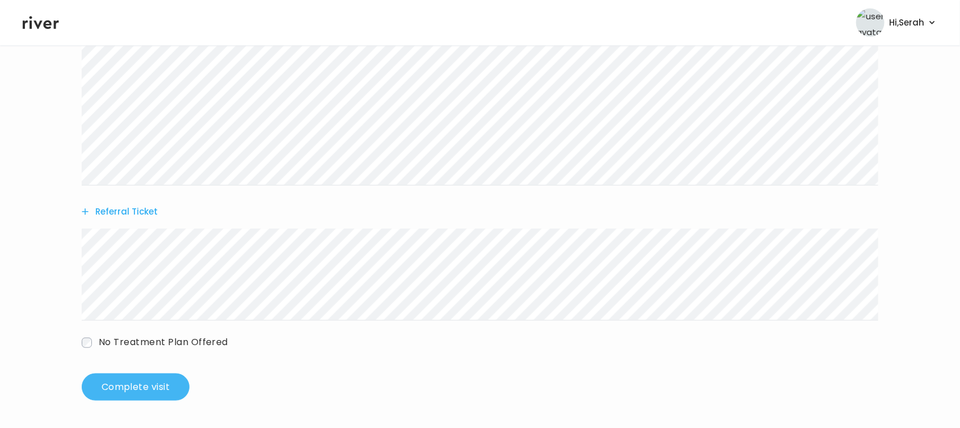
click at [161, 383] on button "Complete visit" at bounding box center [136, 386] width 108 height 27
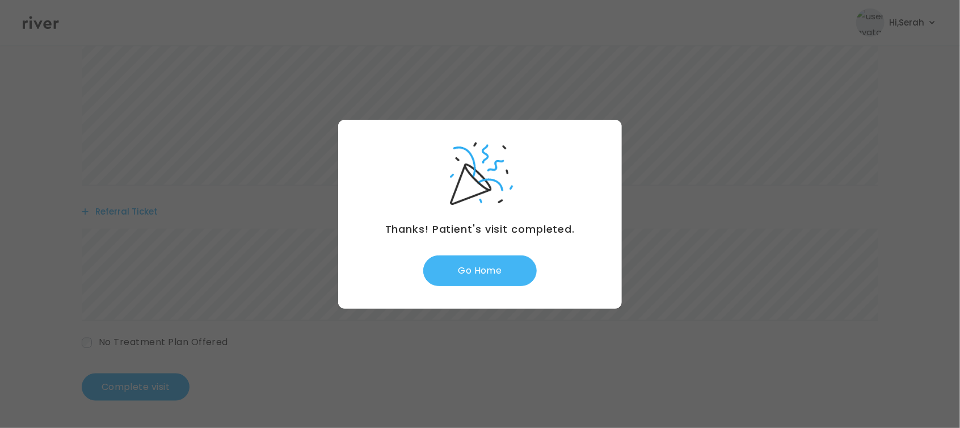
click at [477, 273] on button "Go Home" at bounding box center [479, 270] width 113 height 31
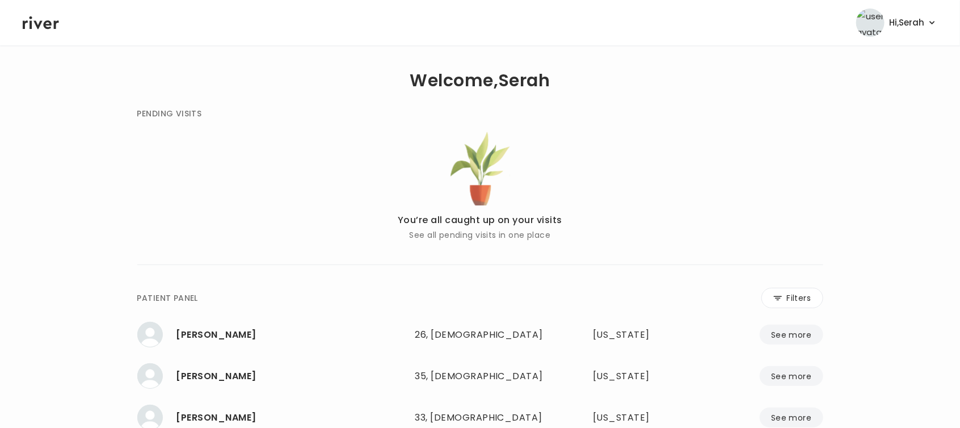
click at [45, 26] on icon at bounding box center [41, 22] width 36 height 17
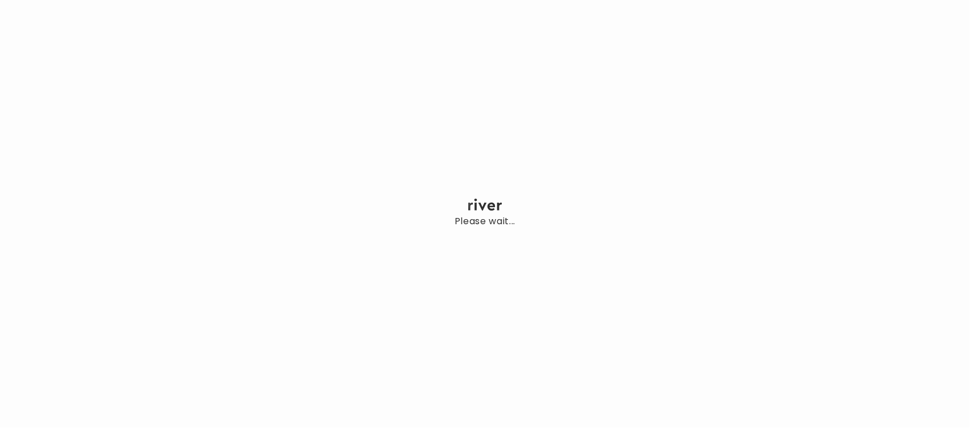
click at [353, 97] on div "Please wait..." at bounding box center [485, 214] width 970 height 428
